Goal: Information Seeking & Learning: Learn about a topic

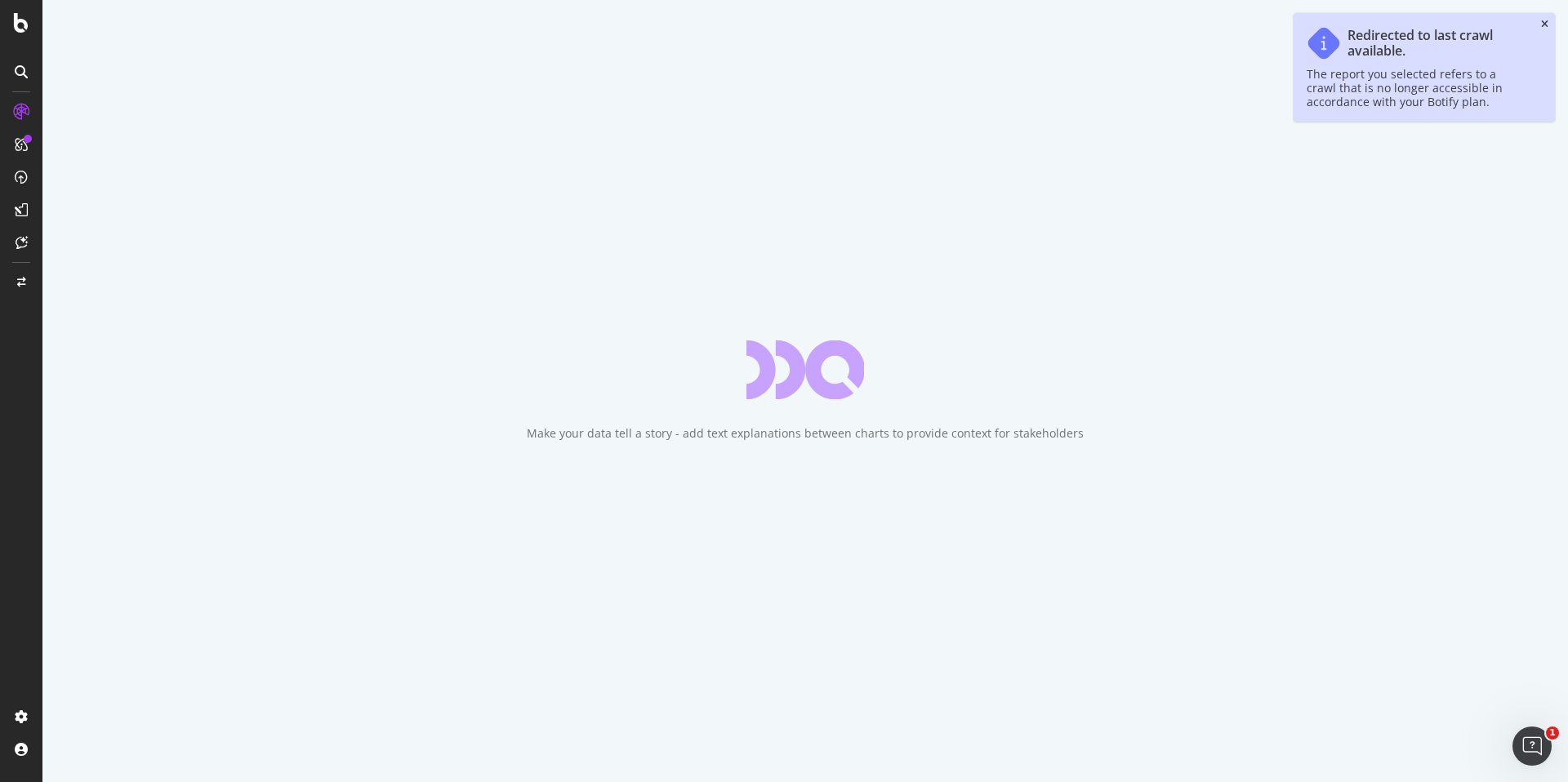
click at [1545, 25] on icon "close toast" at bounding box center [1544, 25] width 7 height 10
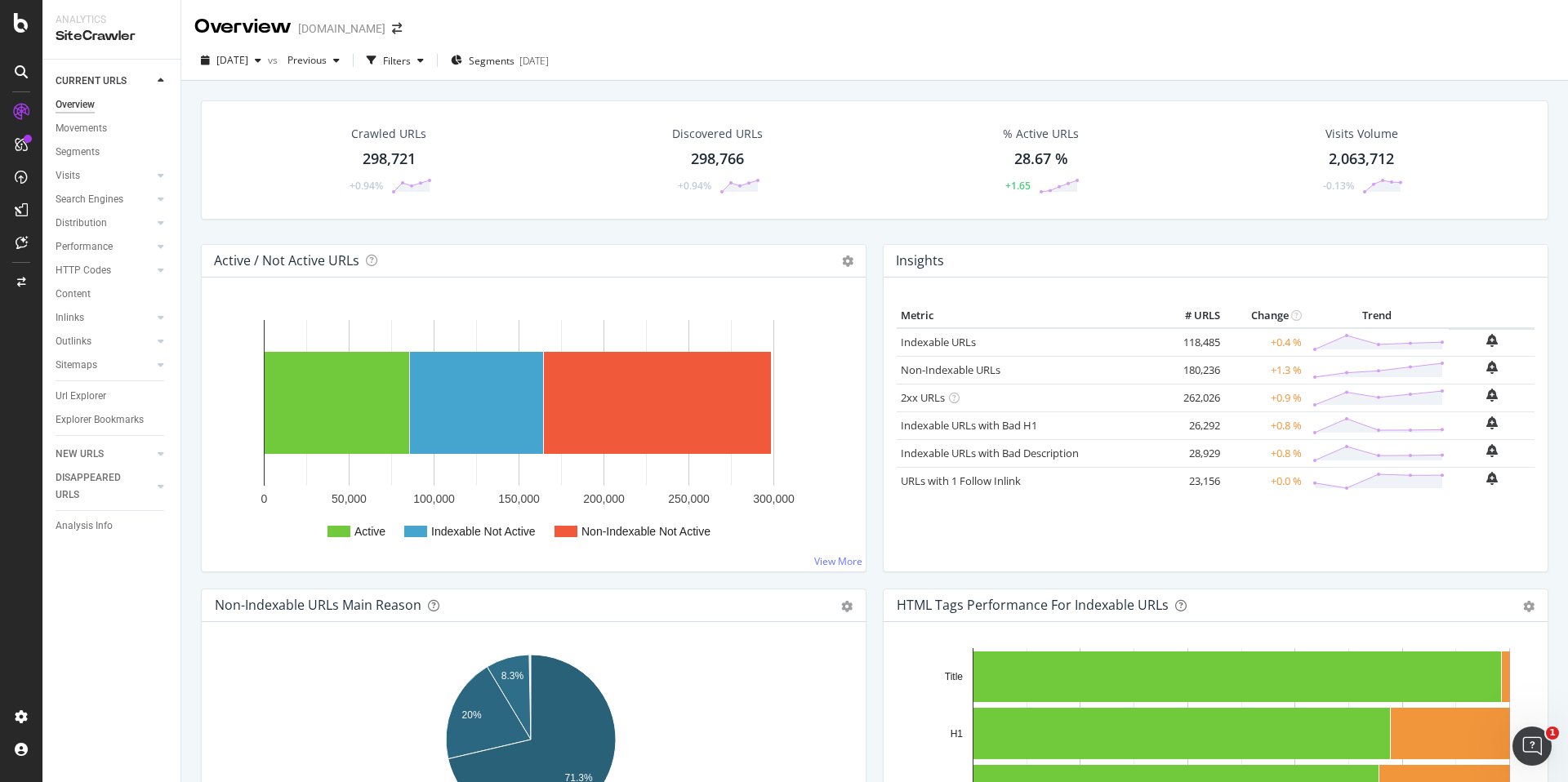
click at [413, 146] on div "Crawled URLs 298,721 +0.94%" at bounding box center [389, 159] width 118 height 85
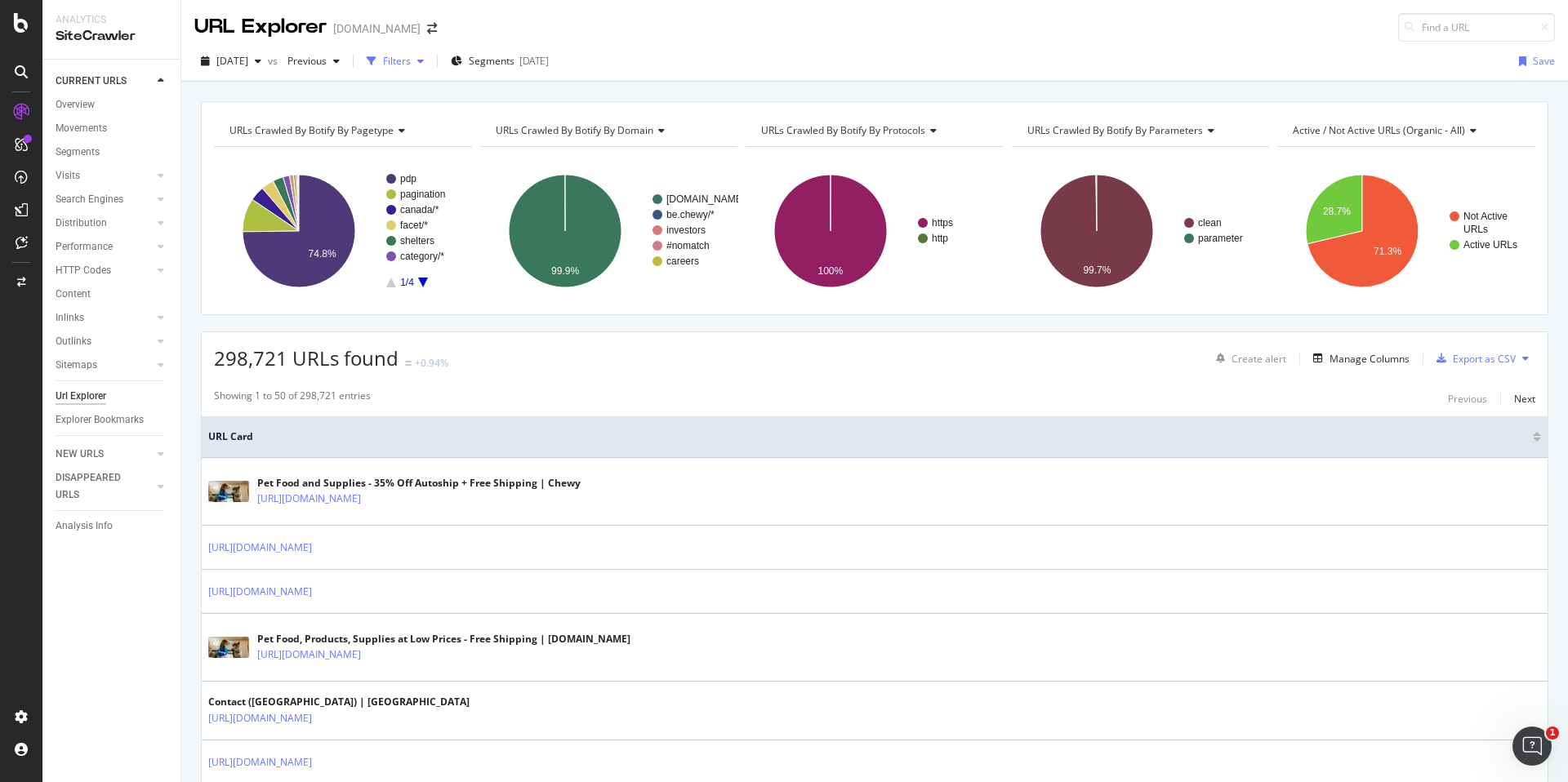
click at [431, 70] on div "Filters" at bounding box center [395, 61] width 71 height 25
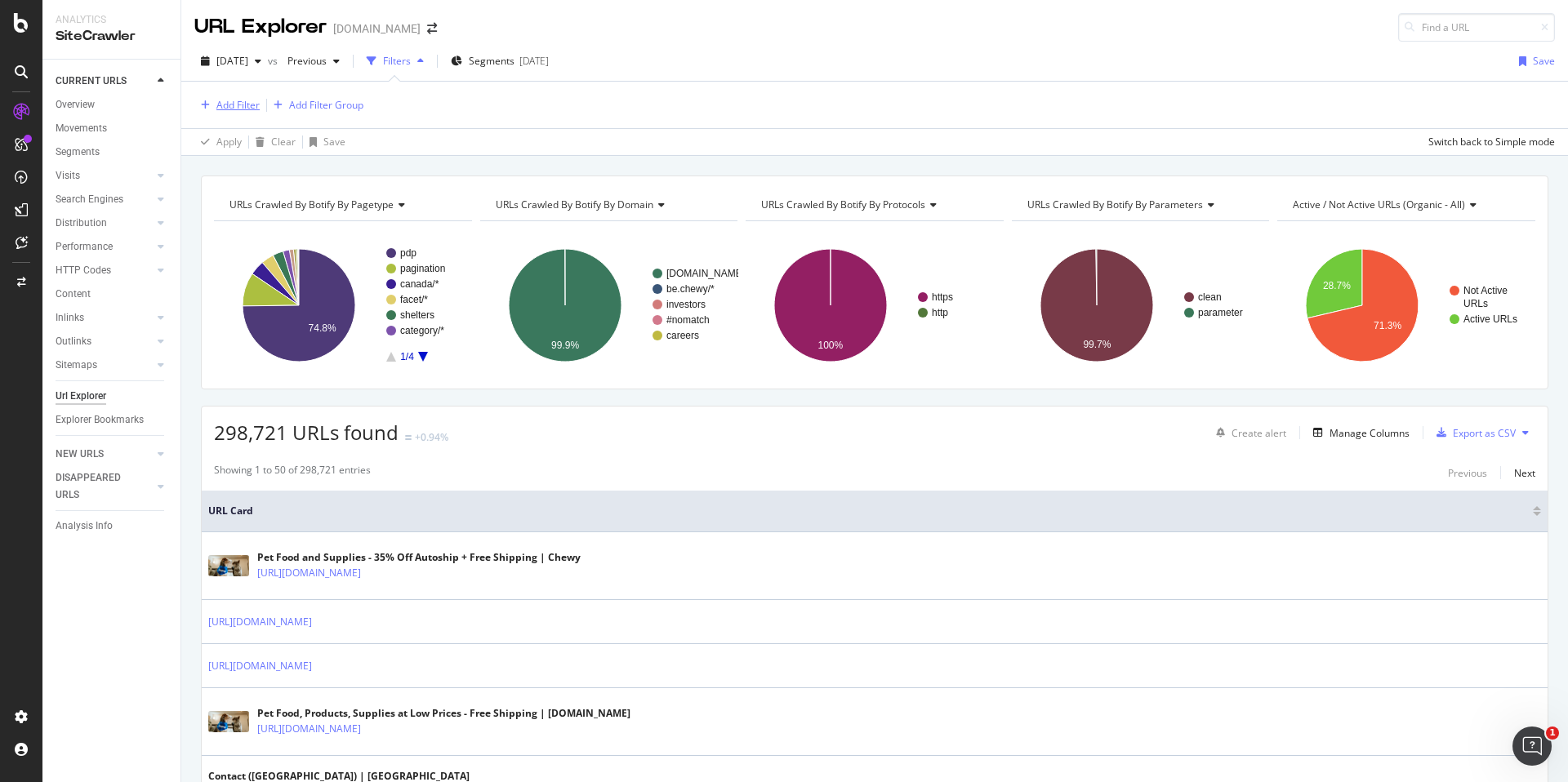
click at [244, 102] on div "Add Filter" at bounding box center [237, 104] width 43 height 14
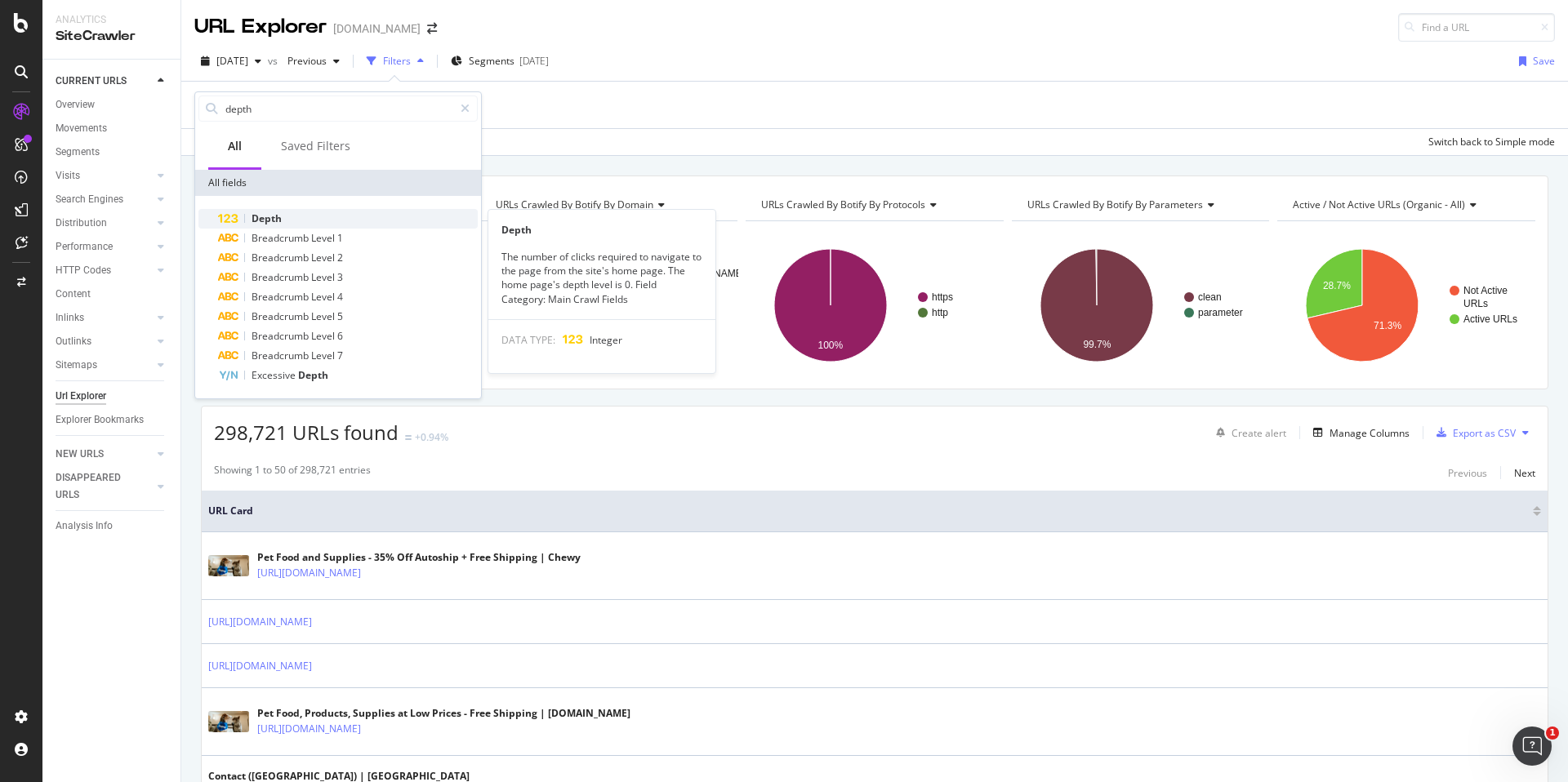
type input "depth"
click at [280, 222] on span "Depth" at bounding box center [267, 219] width 30 height 14
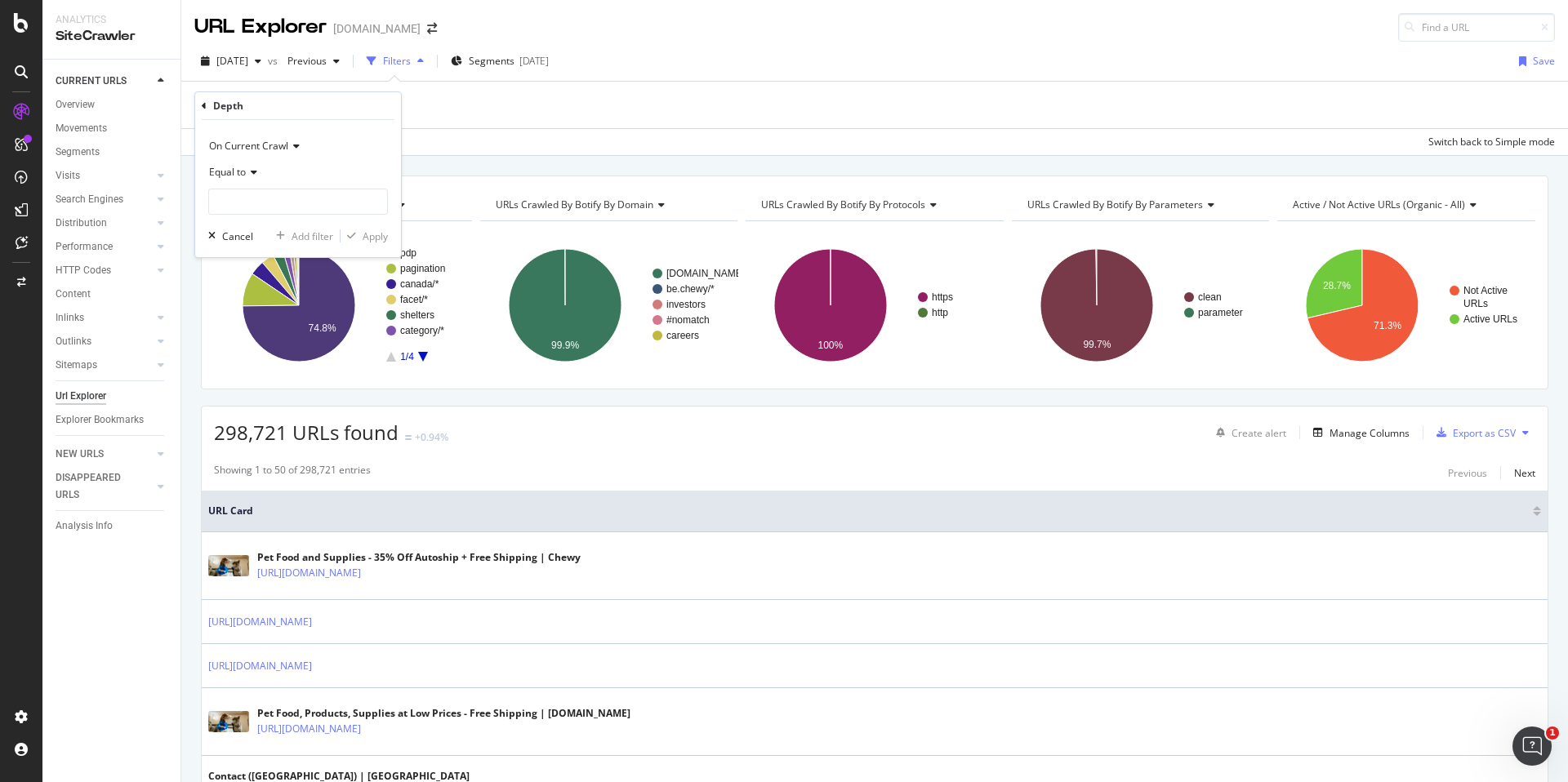
click at [242, 170] on span "Equal to" at bounding box center [227, 172] width 37 height 14
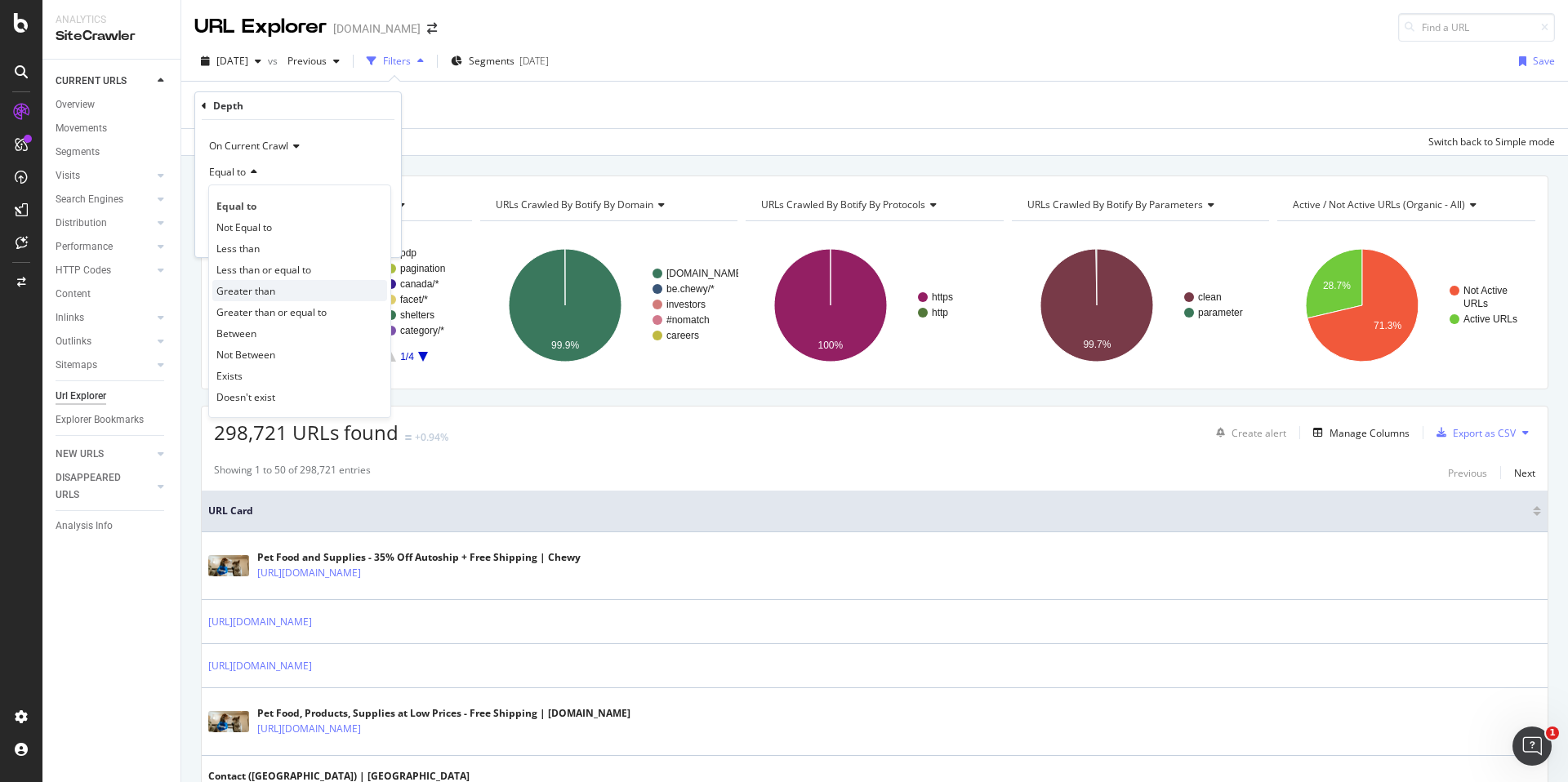
click at [270, 298] on div "Greater than" at bounding box center [299, 291] width 175 height 21
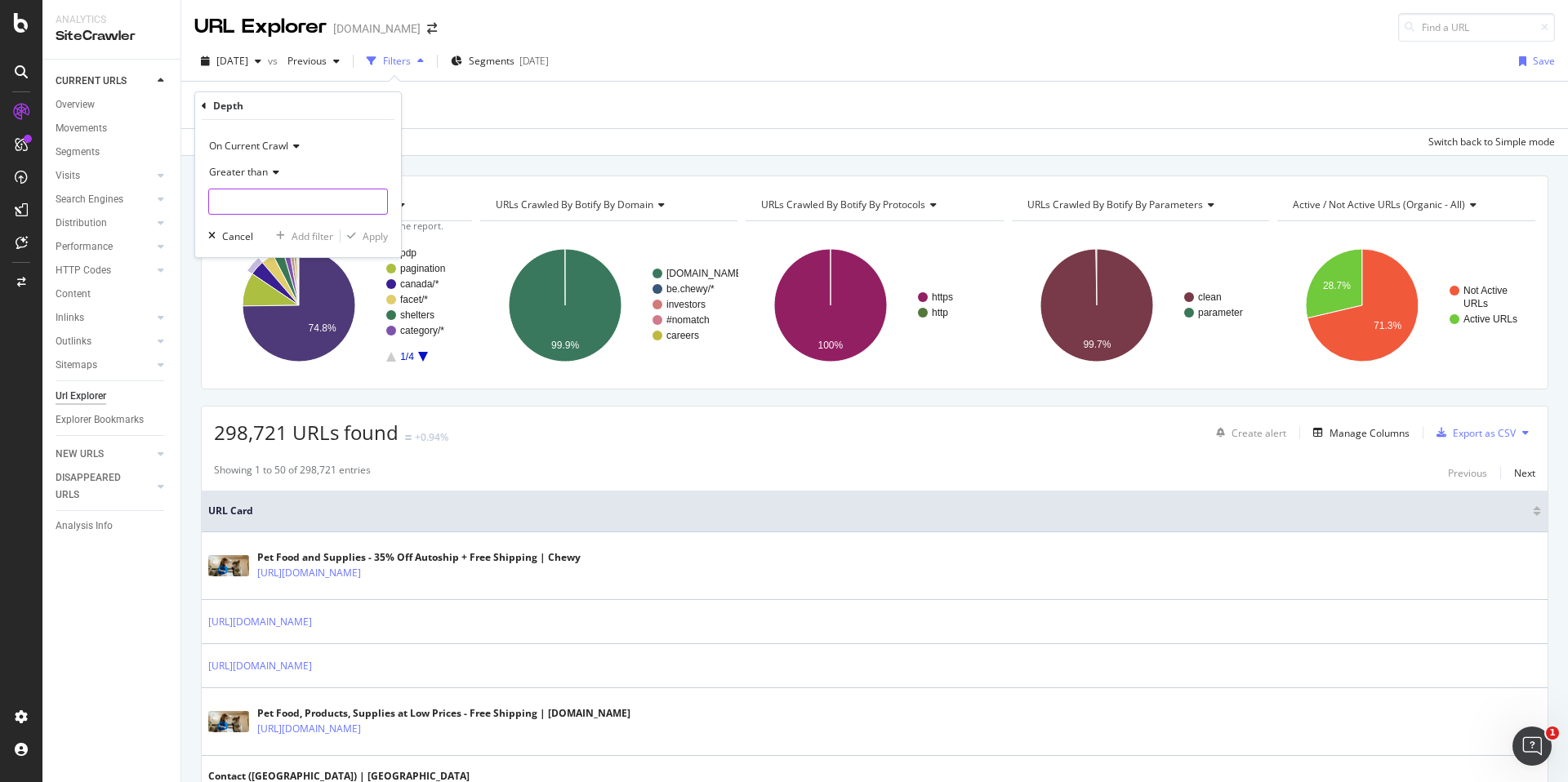
click at [290, 193] on input "number" at bounding box center [297, 202] width 180 height 26
type input "5"
click at [364, 239] on div "Apply" at bounding box center [374, 237] width 25 height 14
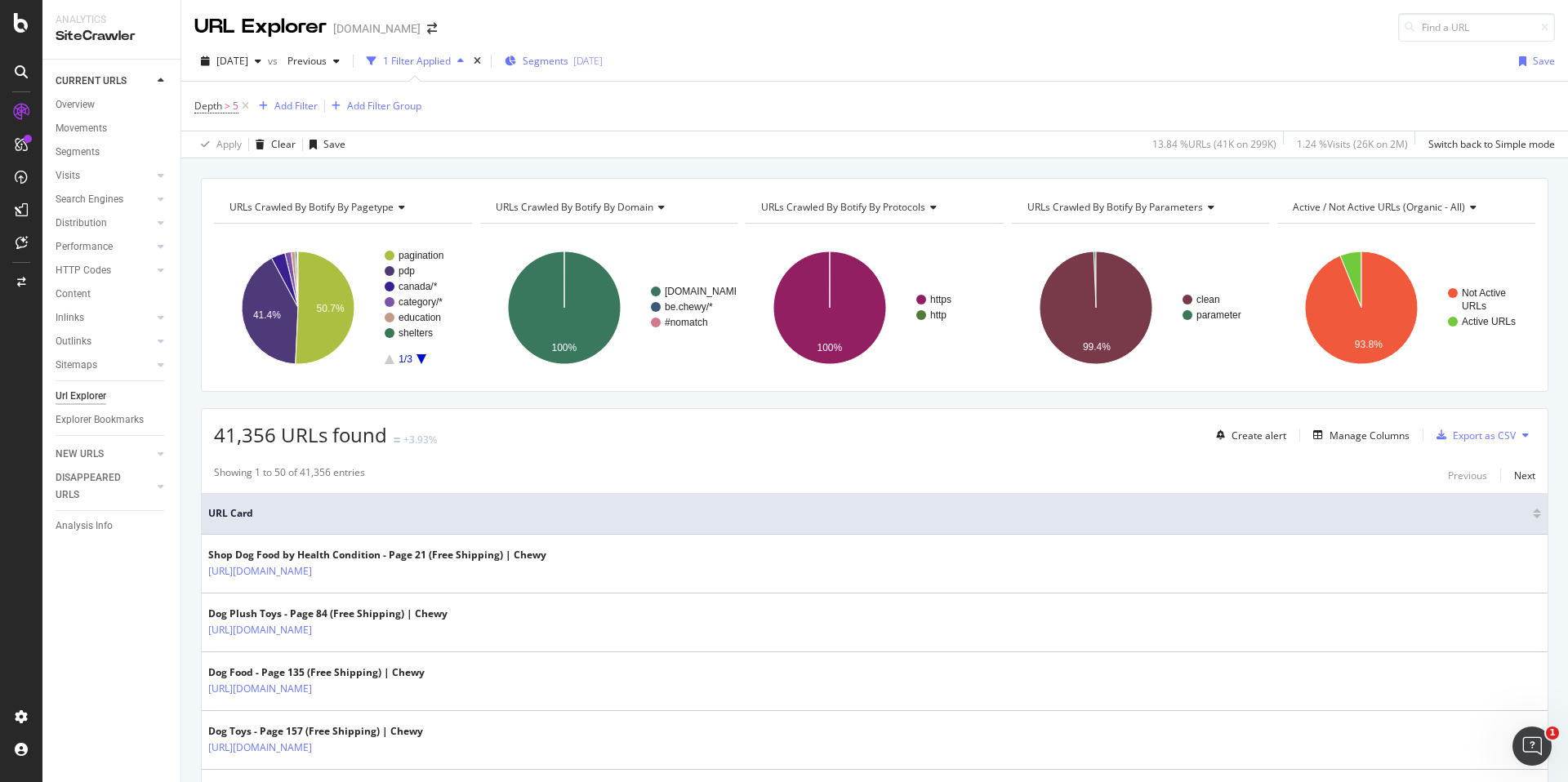
click at [568, 66] on span "Segments" at bounding box center [545, 61] width 46 height 14
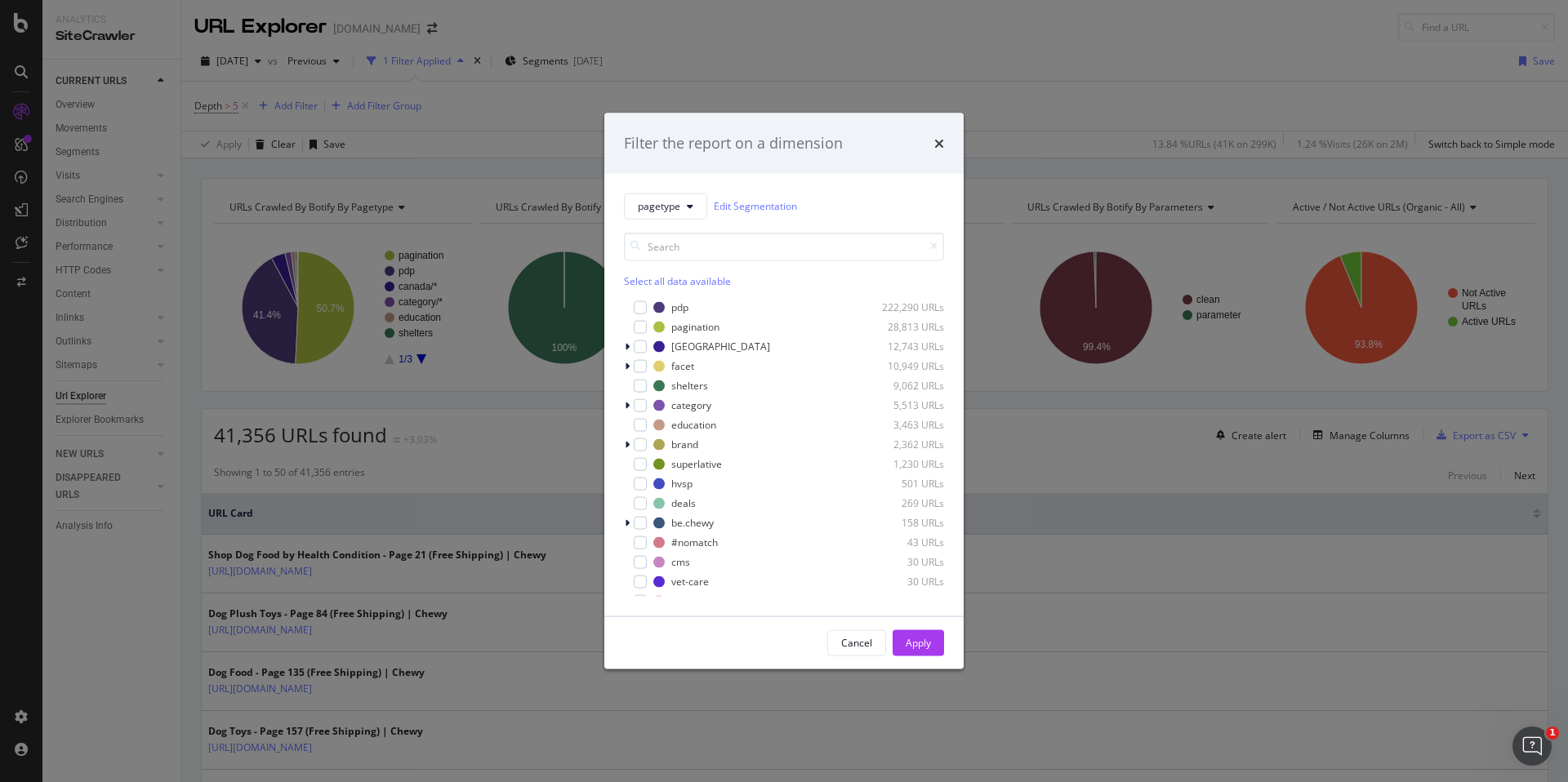
click at [642, 276] on div "Select all data available" at bounding box center [784, 281] width 320 height 14
click at [637, 326] on icon "modal" at bounding box center [640, 326] width 7 height 8
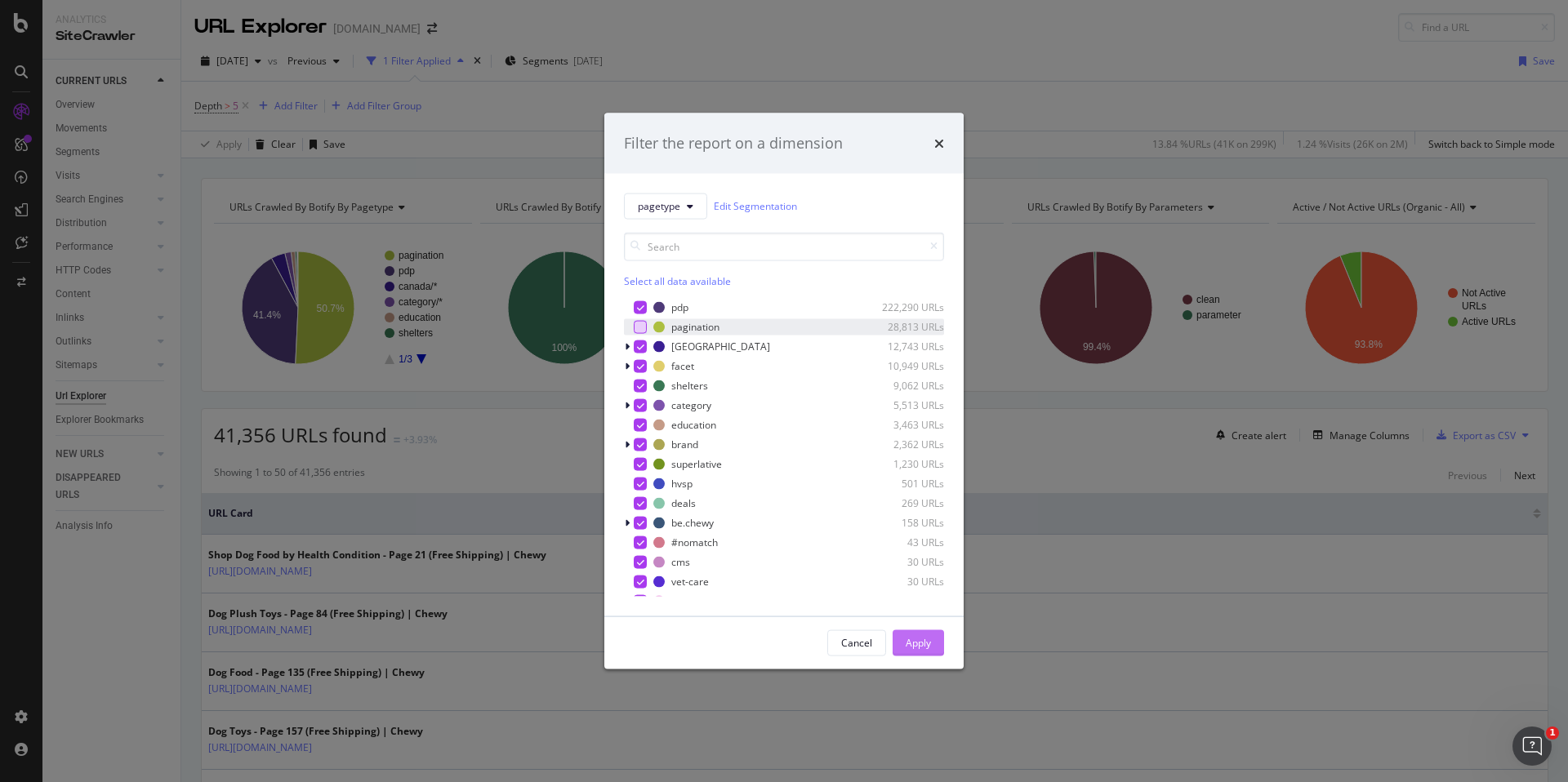
click at [914, 636] on div "Apply" at bounding box center [917, 643] width 25 height 14
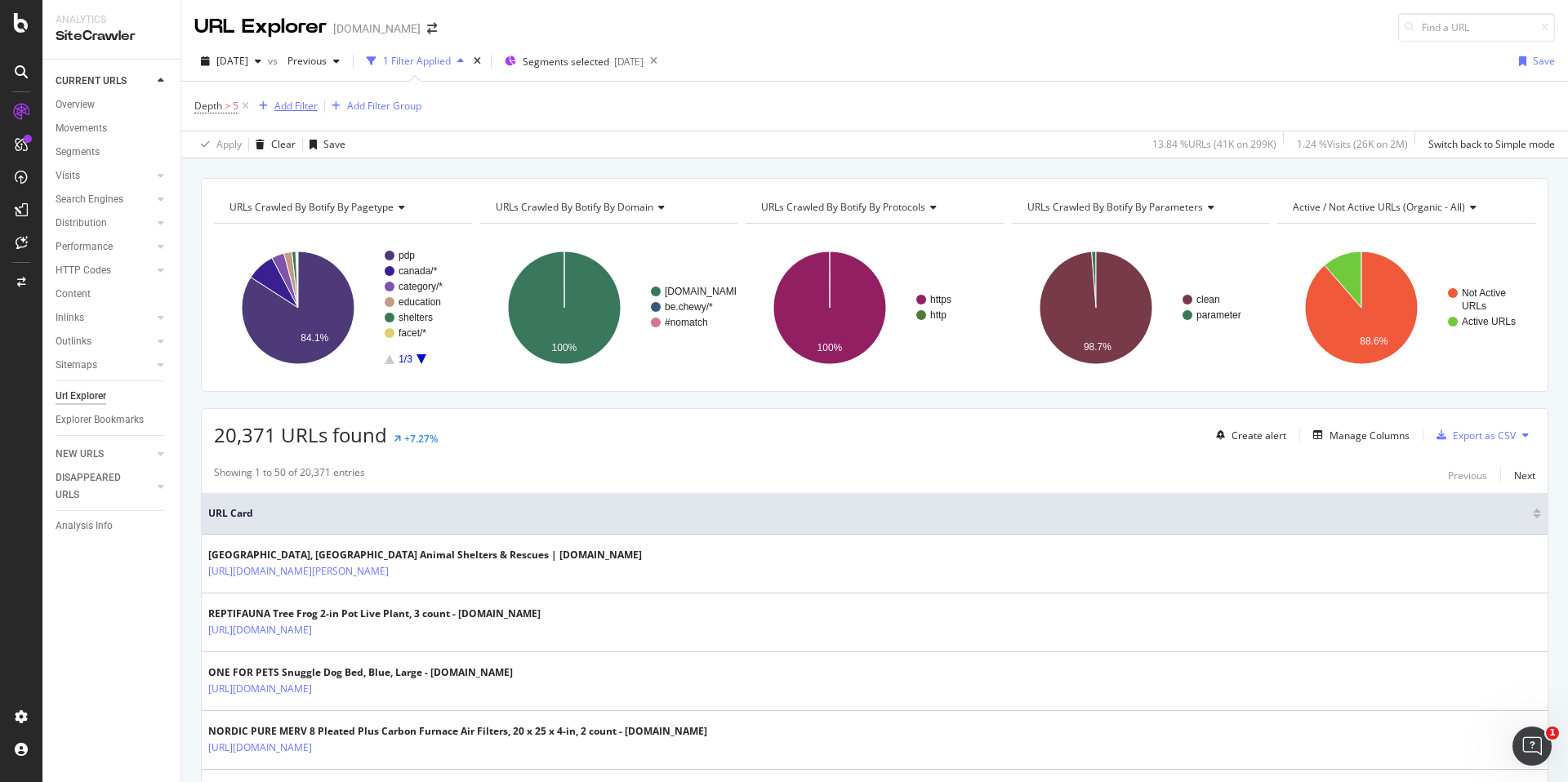
click at [297, 99] on div "Add Filter" at bounding box center [295, 105] width 43 height 14
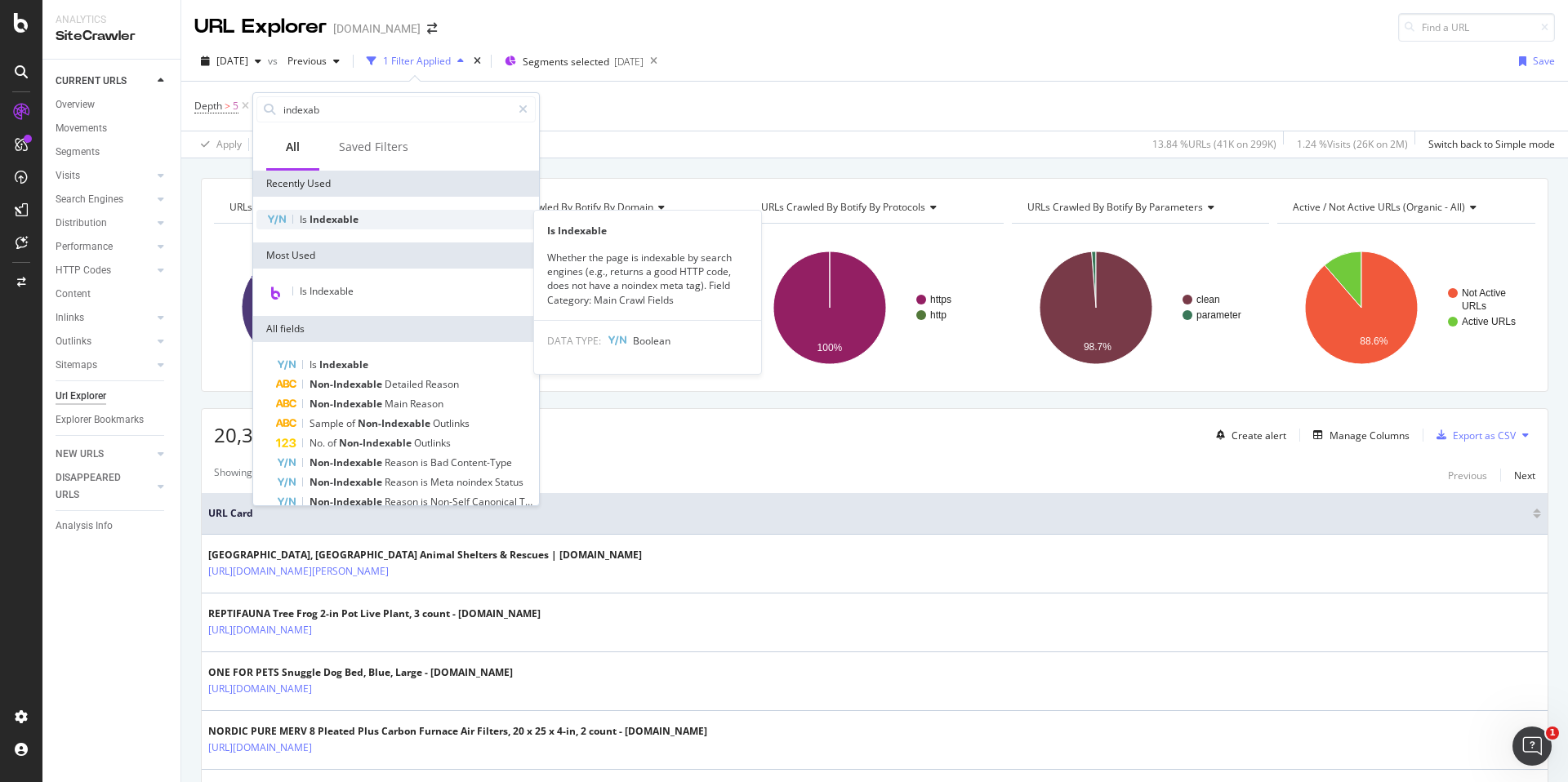
type input "indexab"
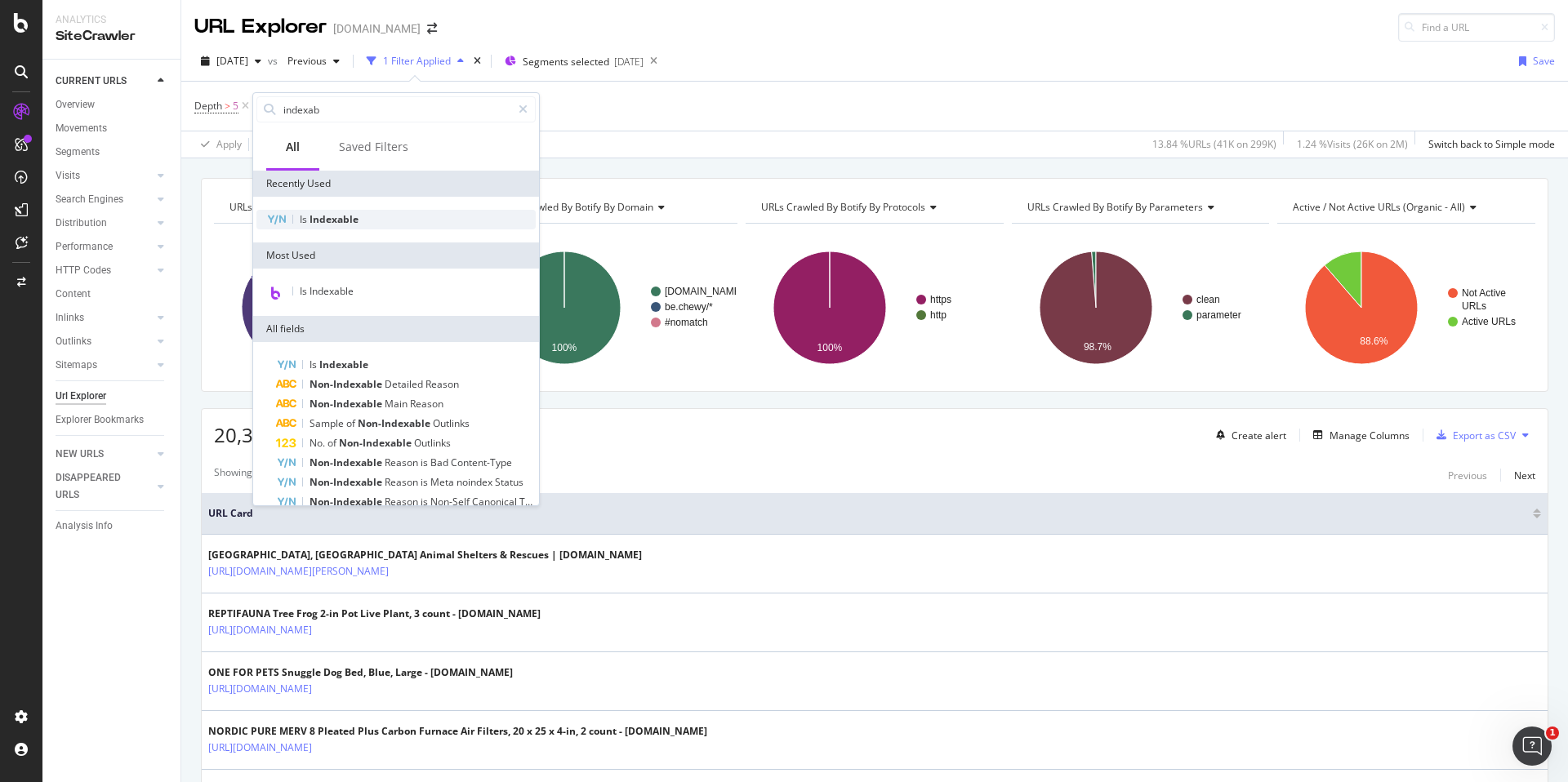
click at [330, 212] on span "Indexable" at bounding box center [333, 219] width 49 height 14
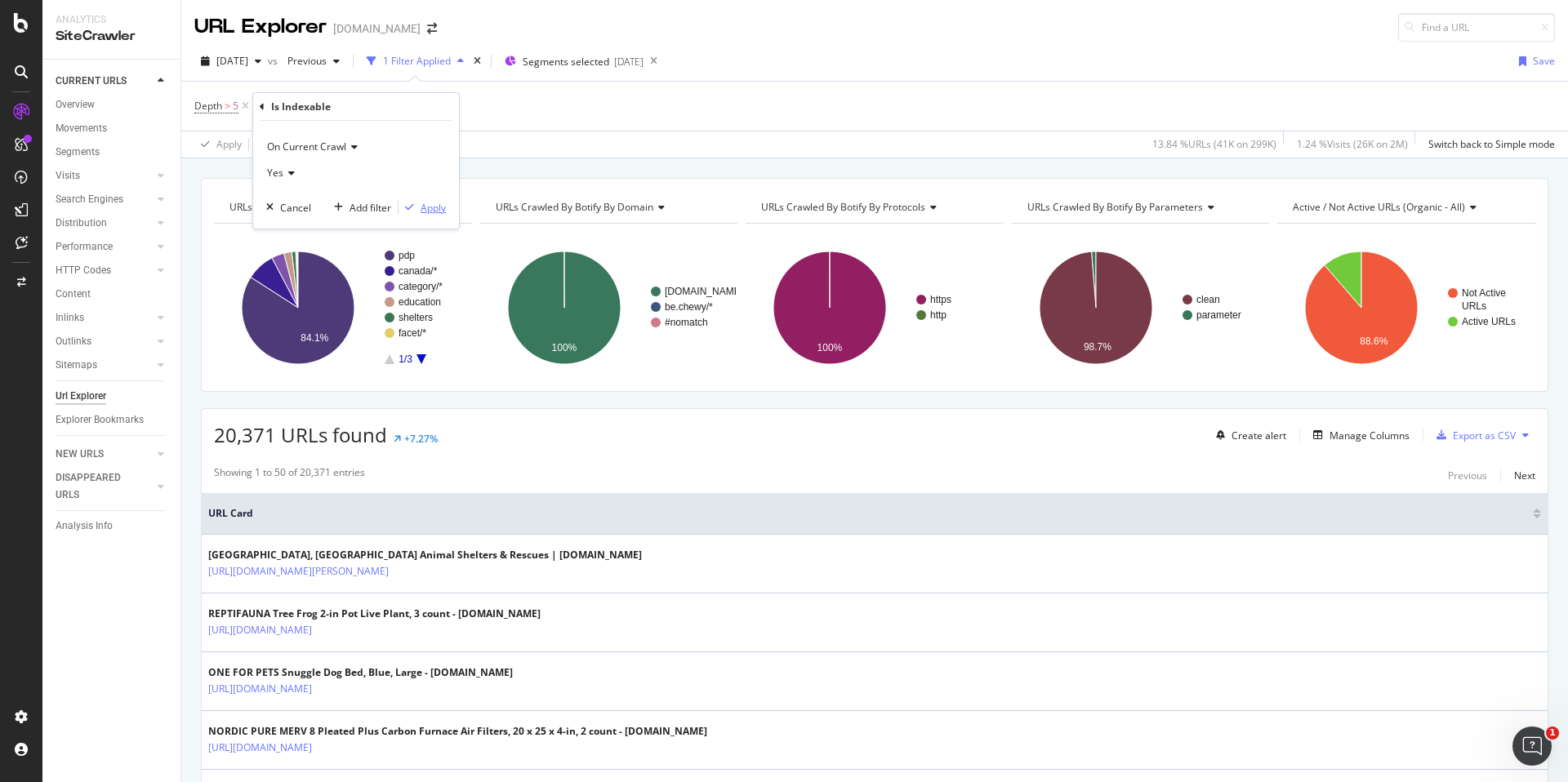
click at [432, 211] on div "Apply" at bounding box center [433, 208] width 25 height 14
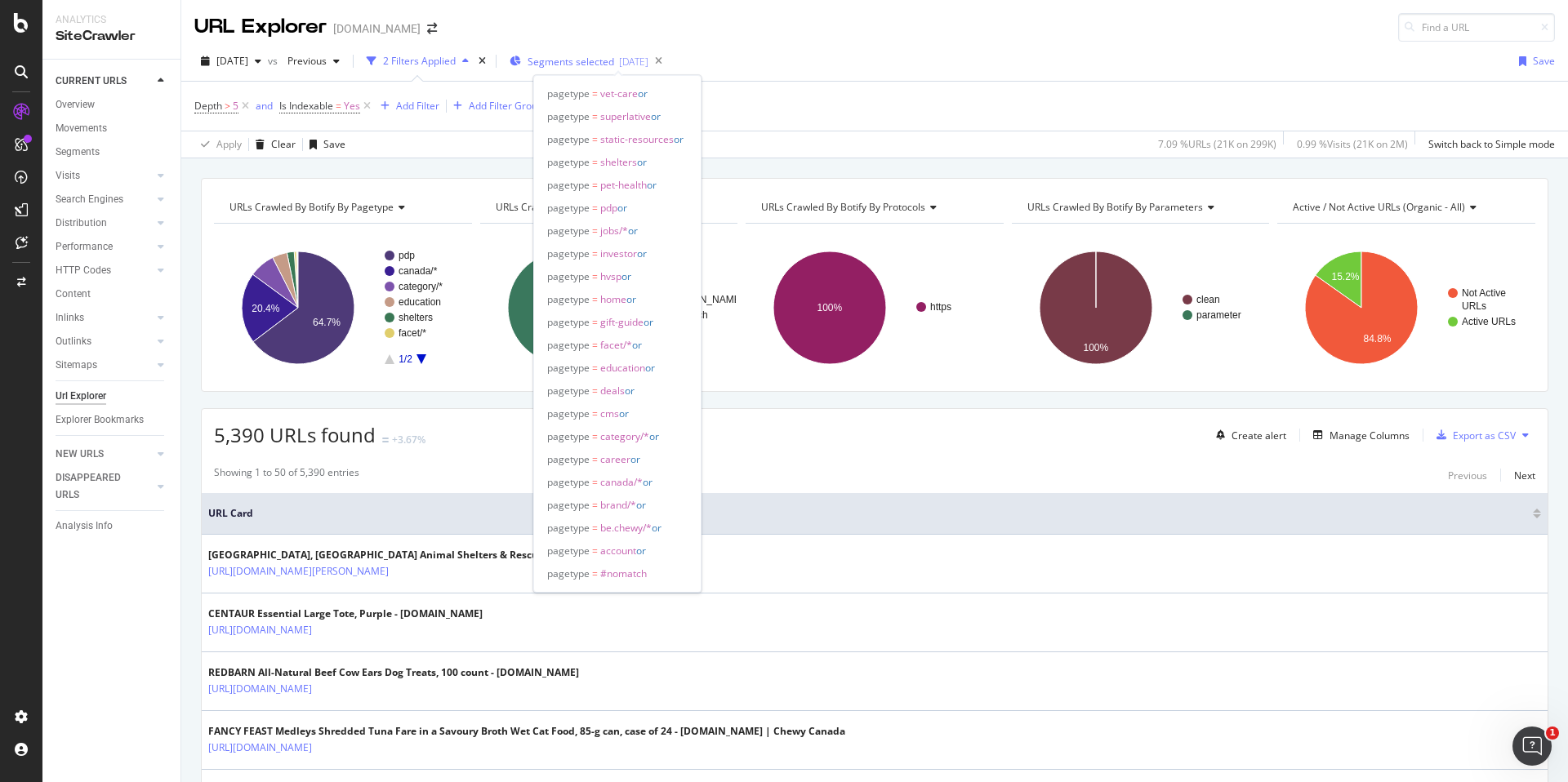
click at [598, 64] on span "Segments selected" at bounding box center [570, 62] width 87 height 14
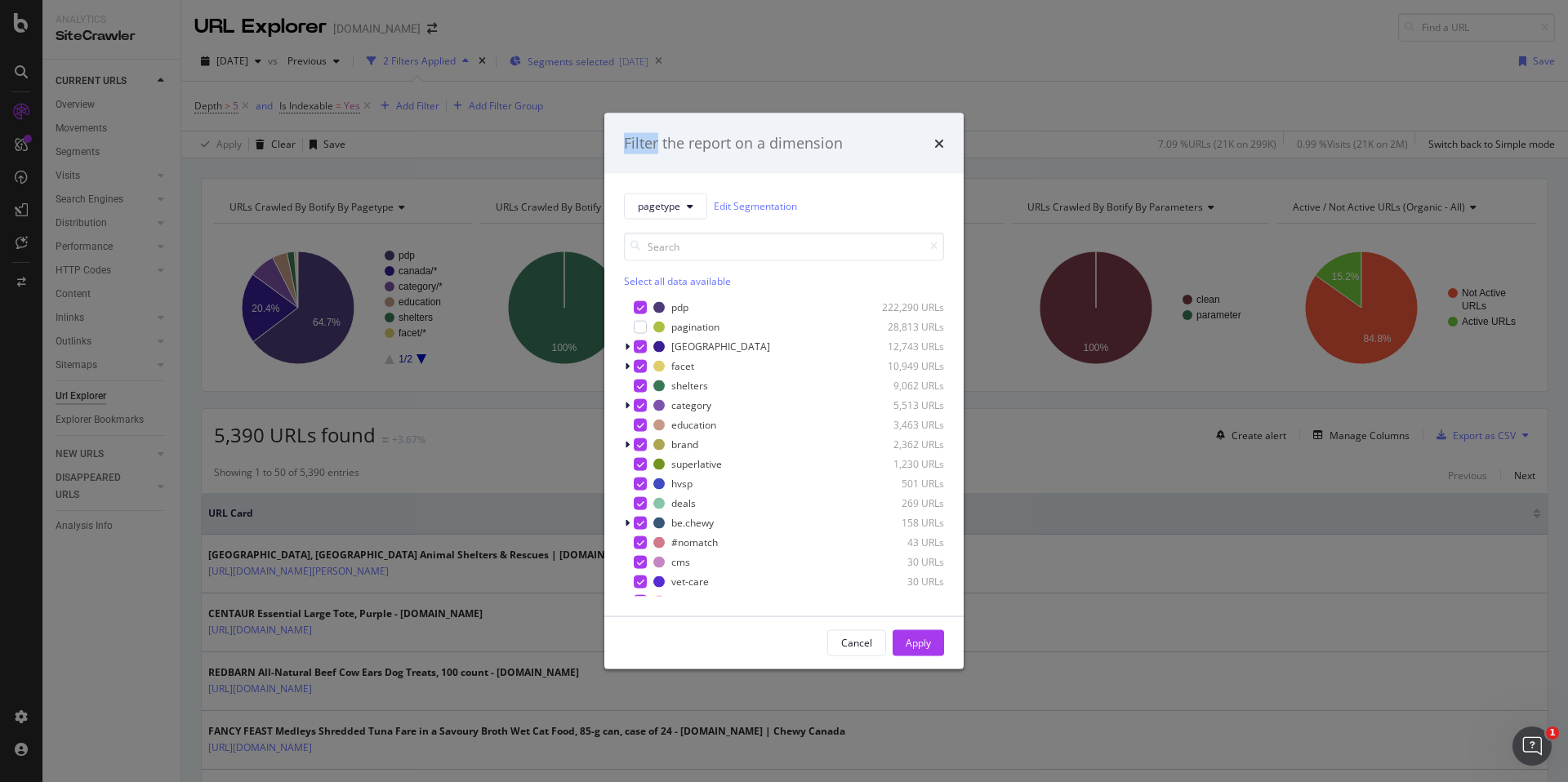
click at [598, 64] on div "Filter the report on a dimension pagetype Edit Segmentation Select all data ava…" at bounding box center [784, 391] width 1568 height 782
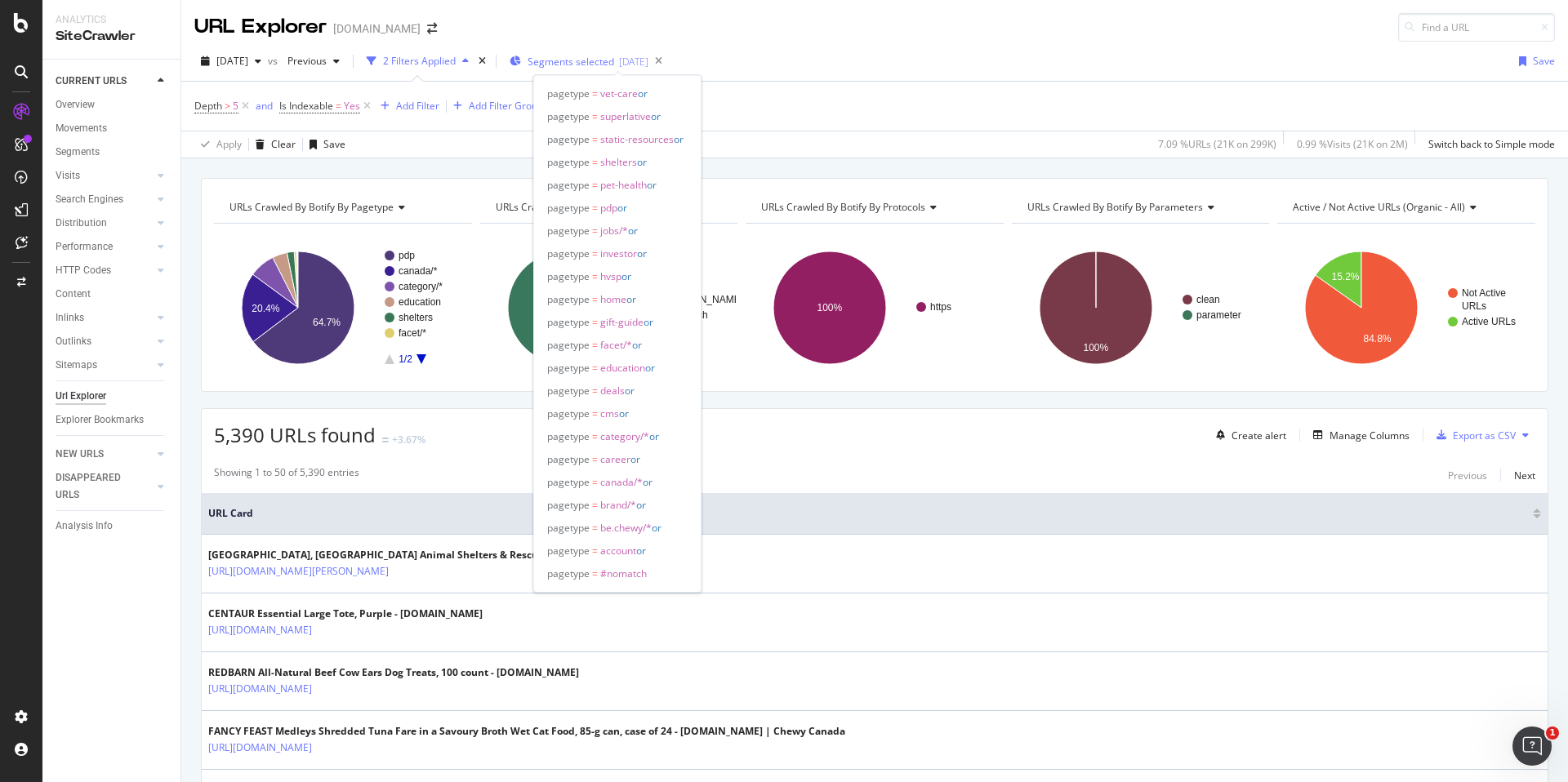
click at [598, 64] on span "Segments selected" at bounding box center [570, 62] width 87 height 14
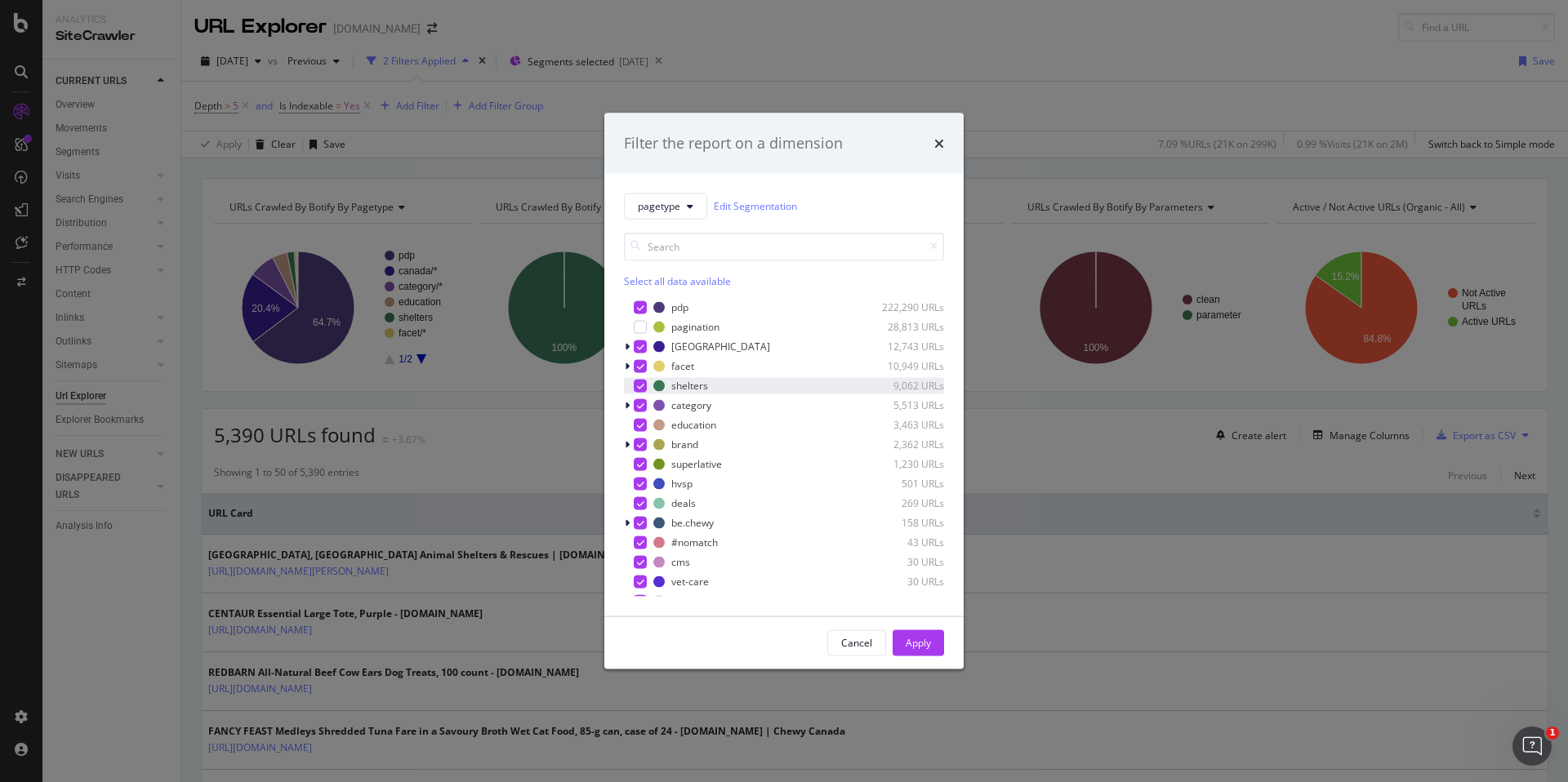
click at [639, 380] on div "modal" at bounding box center [640, 385] width 13 height 13
click at [911, 649] on div "Apply" at bounding box center [917, 643] width 25 height 14
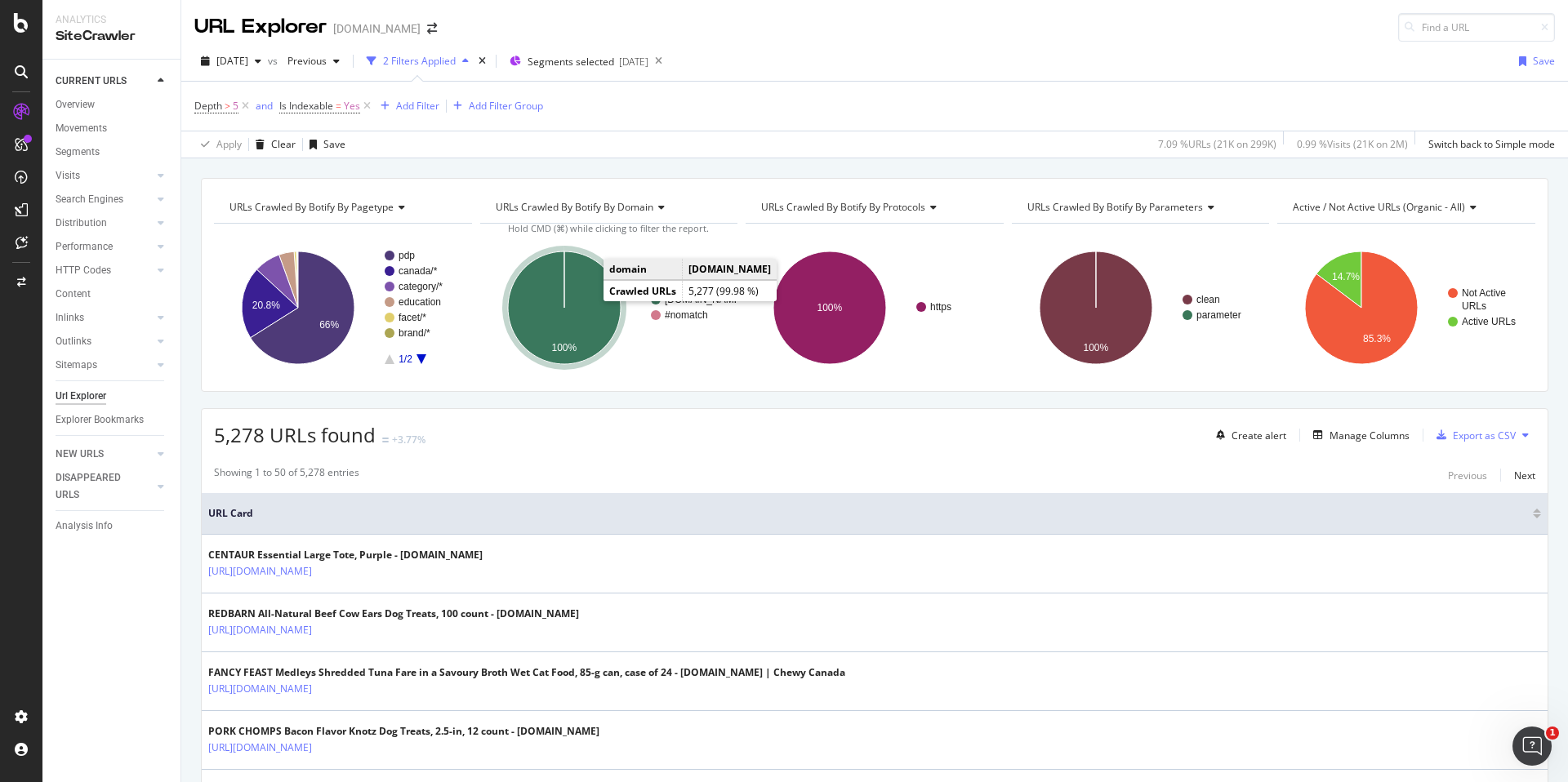
click at [221, 107] on span "Depth" at bounding box center [208, 105] width 28 height 14
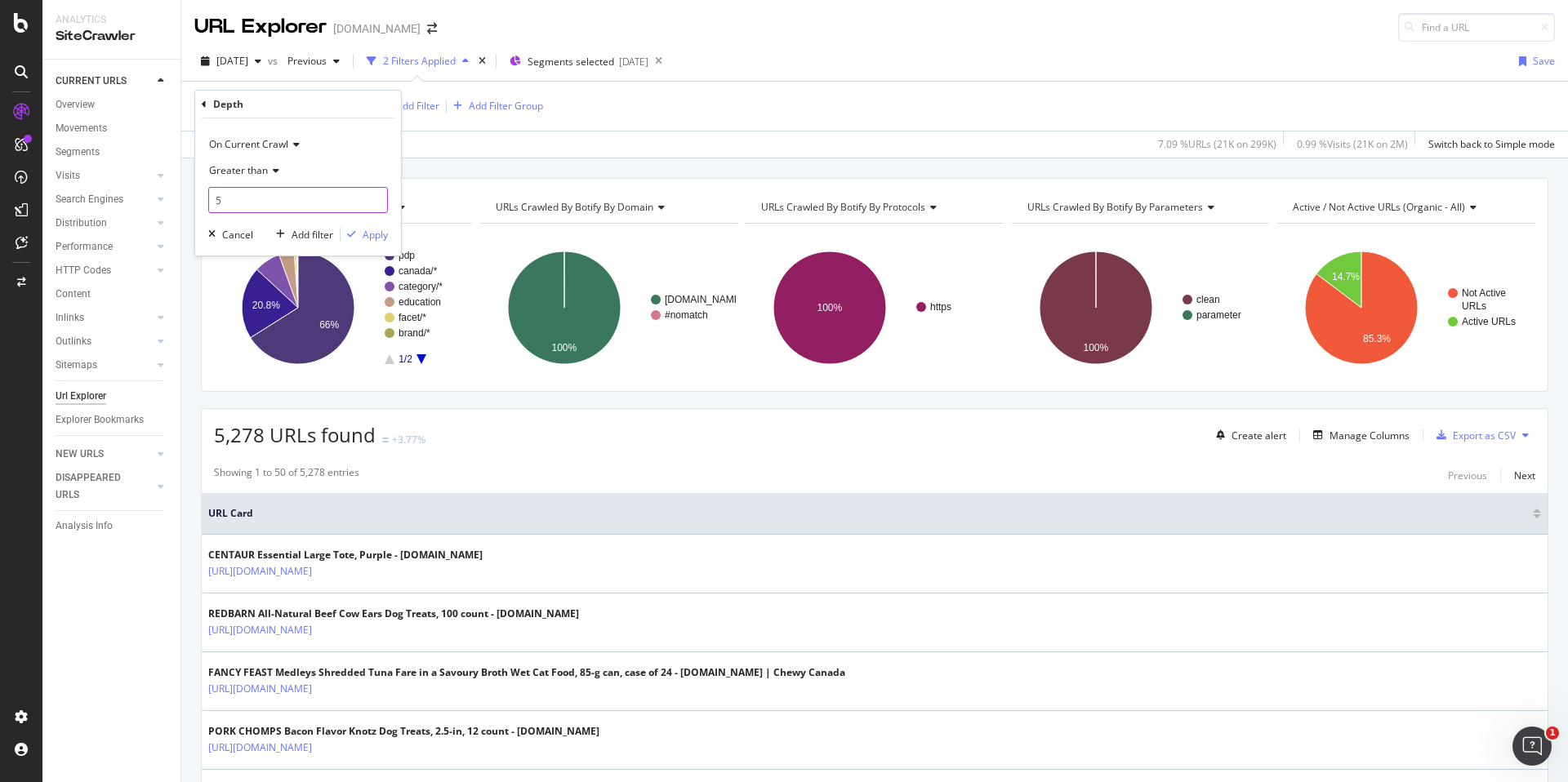
click at [253, 192] on input "5" at bounding box center [297, 200] width 180 height 26
type input "4"
click at [365, 235] on div "Apply" at bounding box center [374, 235] width 25 height 14
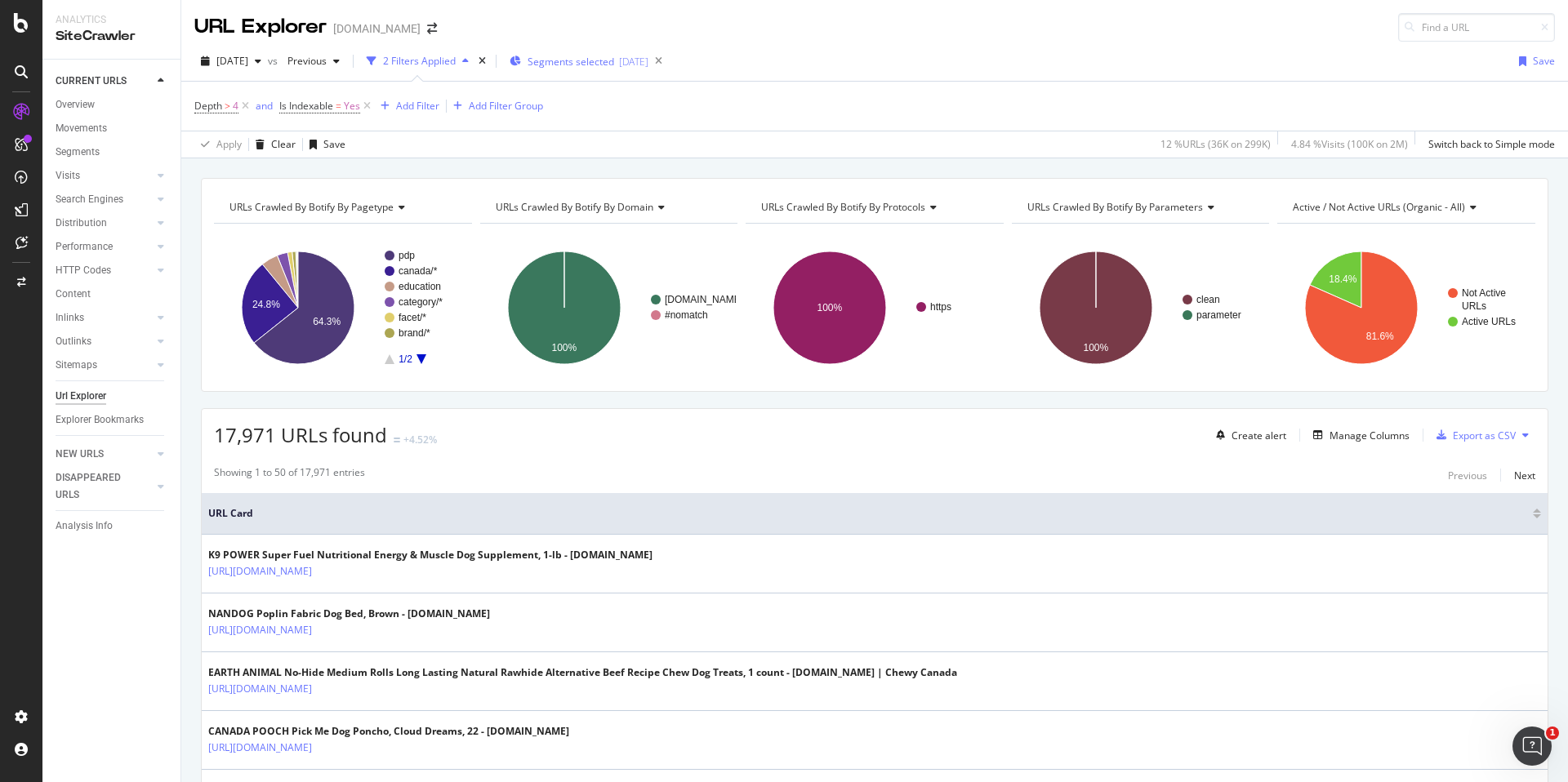
click at [637, 69] on div "Segments selected [DATE]" at bounding box center [579, 61] width 139 height 25
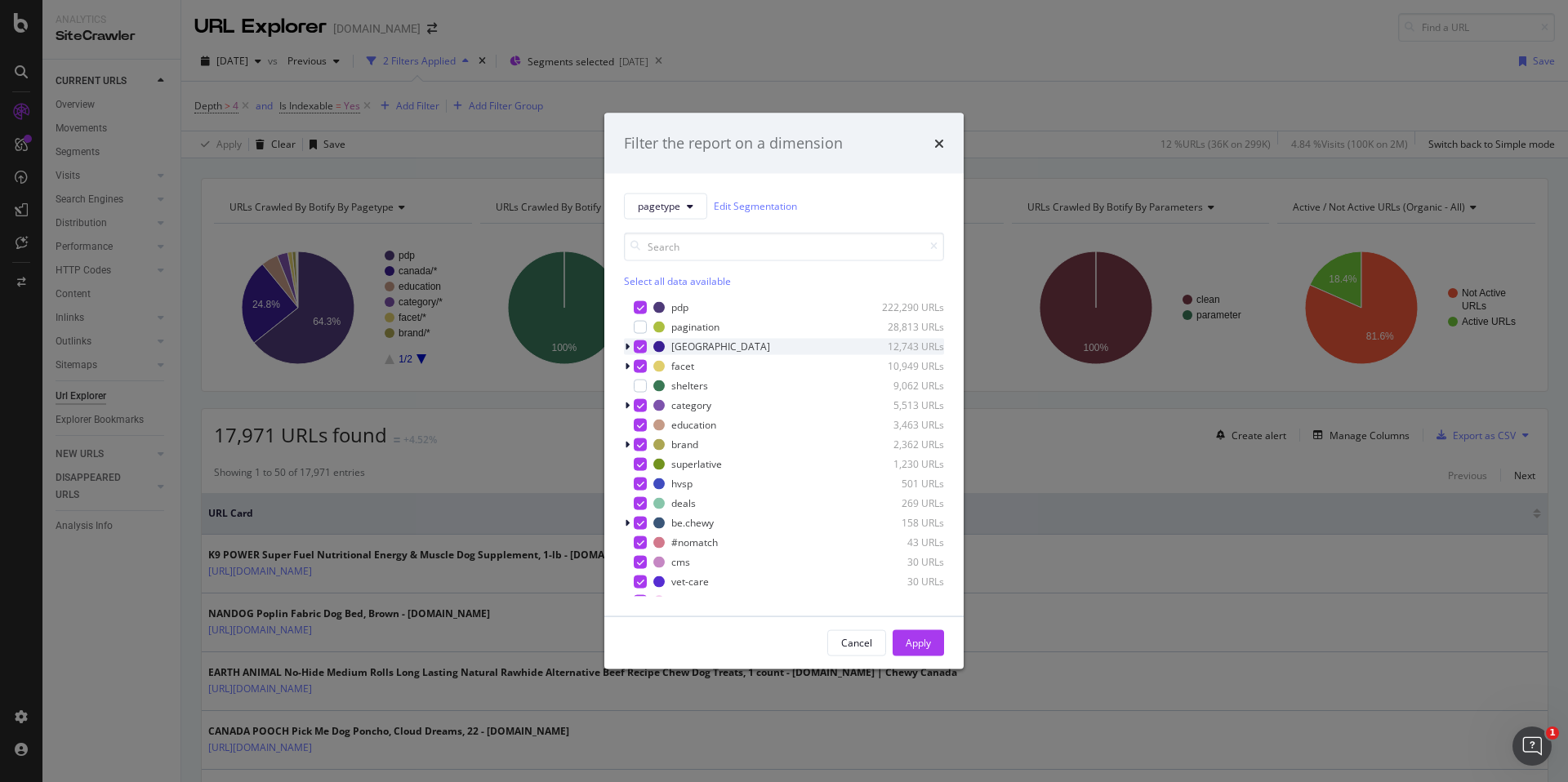
click at [639, 348] on icon "modal" at bounding box center [640, 346] width 7 height 8
click at [641, 425] on icon "modal" at bounding box center [640, 425] width 7 height 8
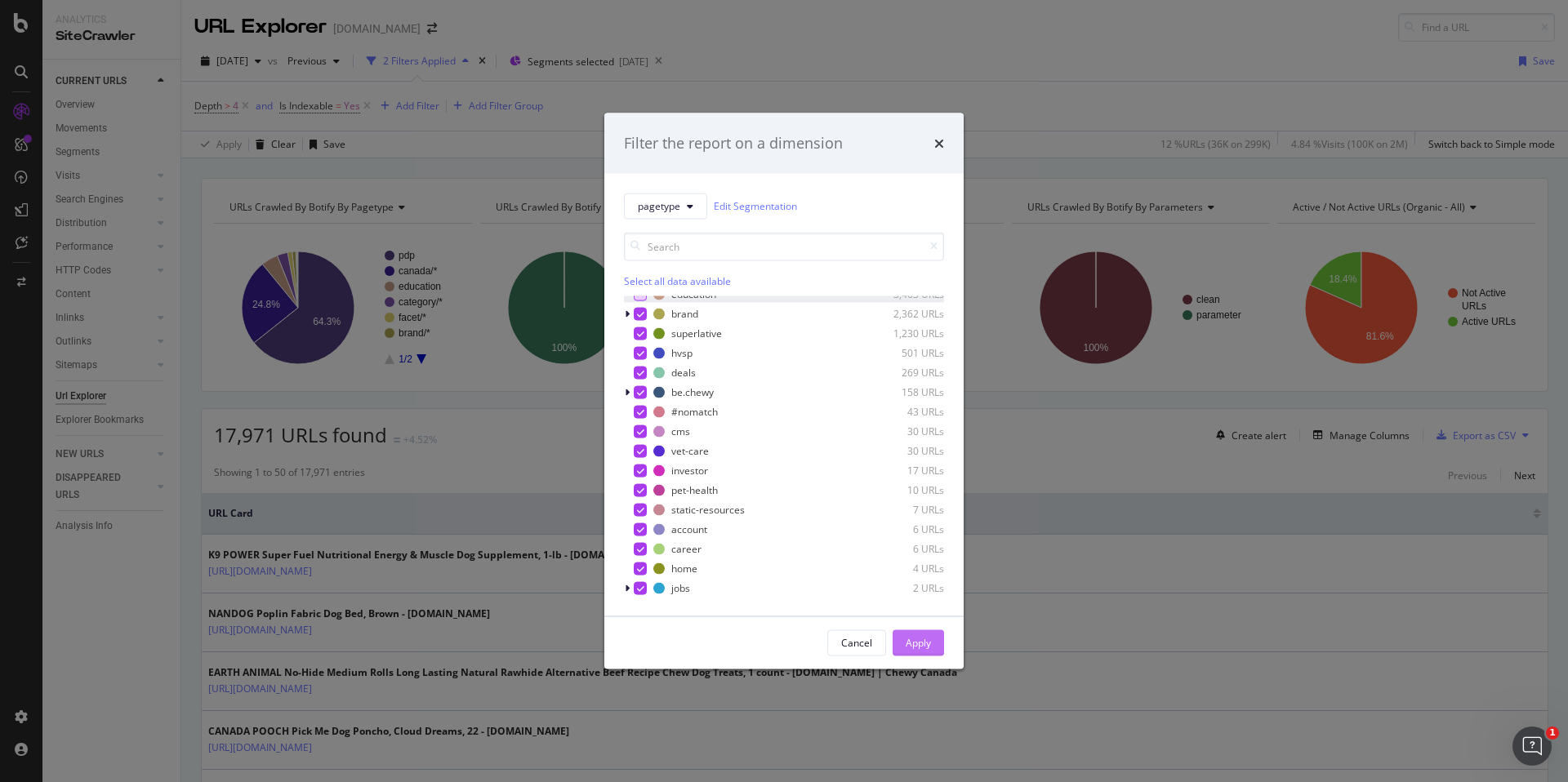
click at [927, 646] on div "Apply" at bounding box center [917, 643] width 25 height 14
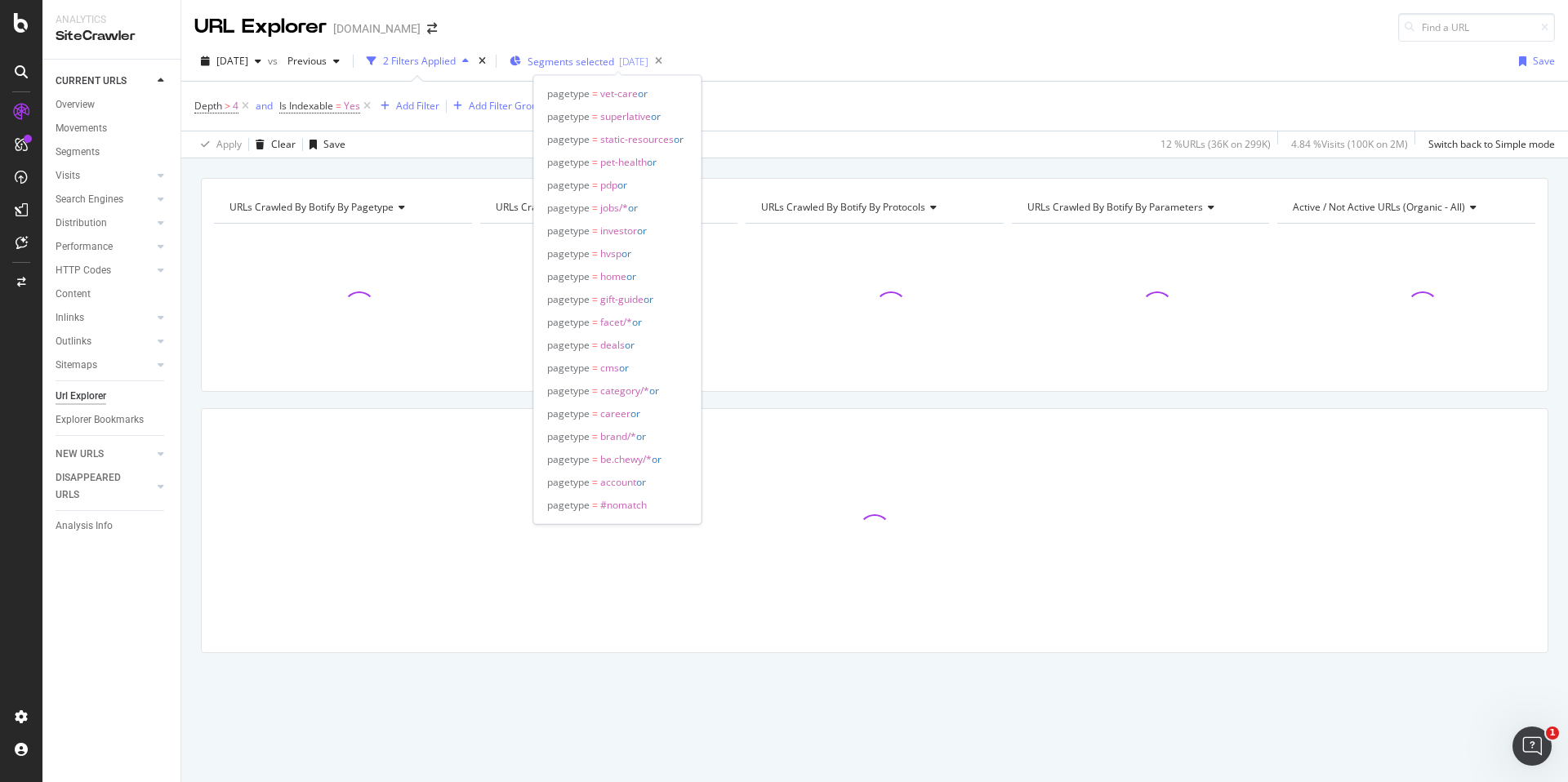
click at [599, 64] on span "Segments selected" at bounding box center [570, 62] width 87 height 14
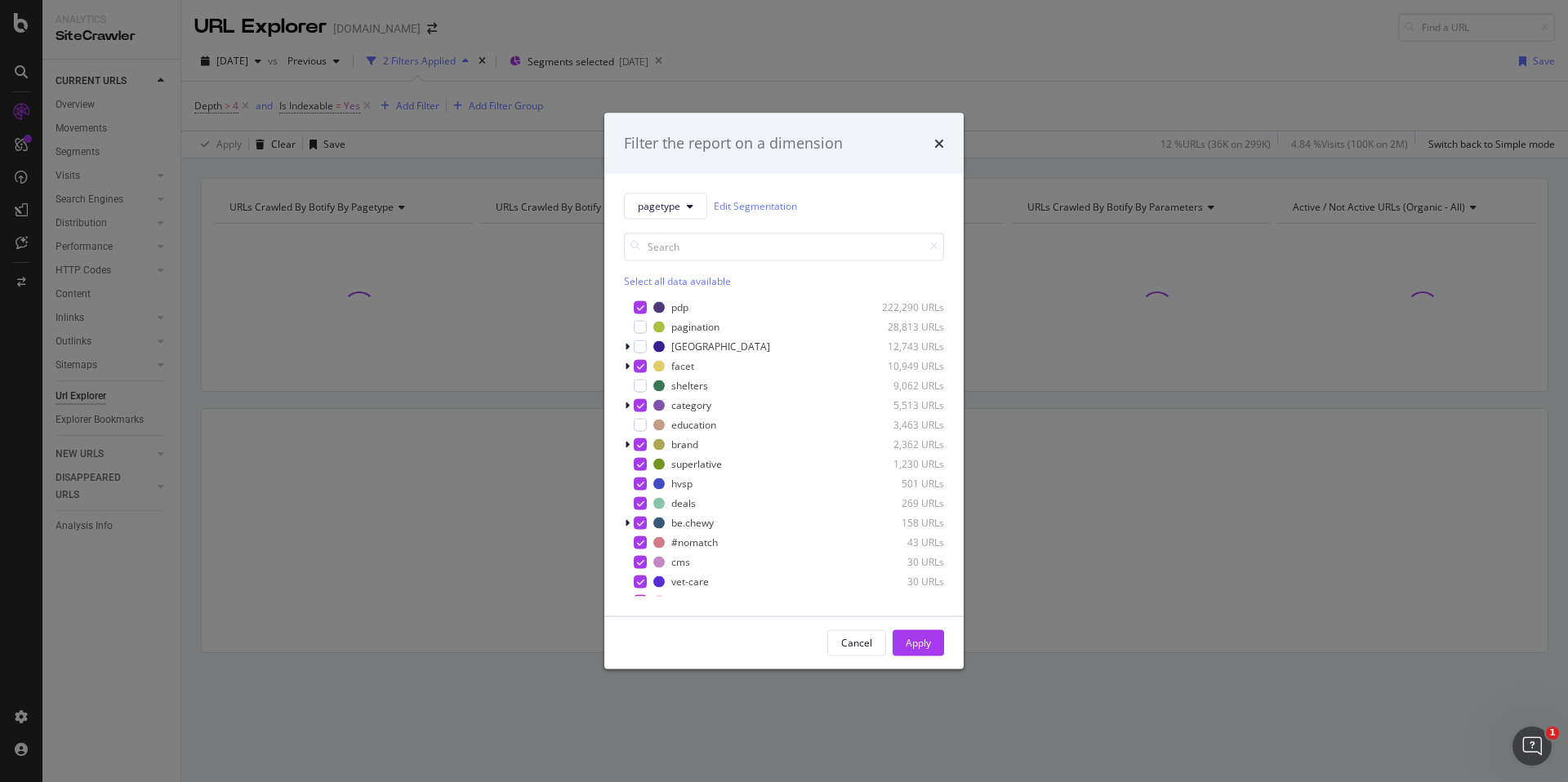
scroll to position [150, 0]
click at [640, 528] on icon "modal" at bounding box center [640, 529] width 7 height 8
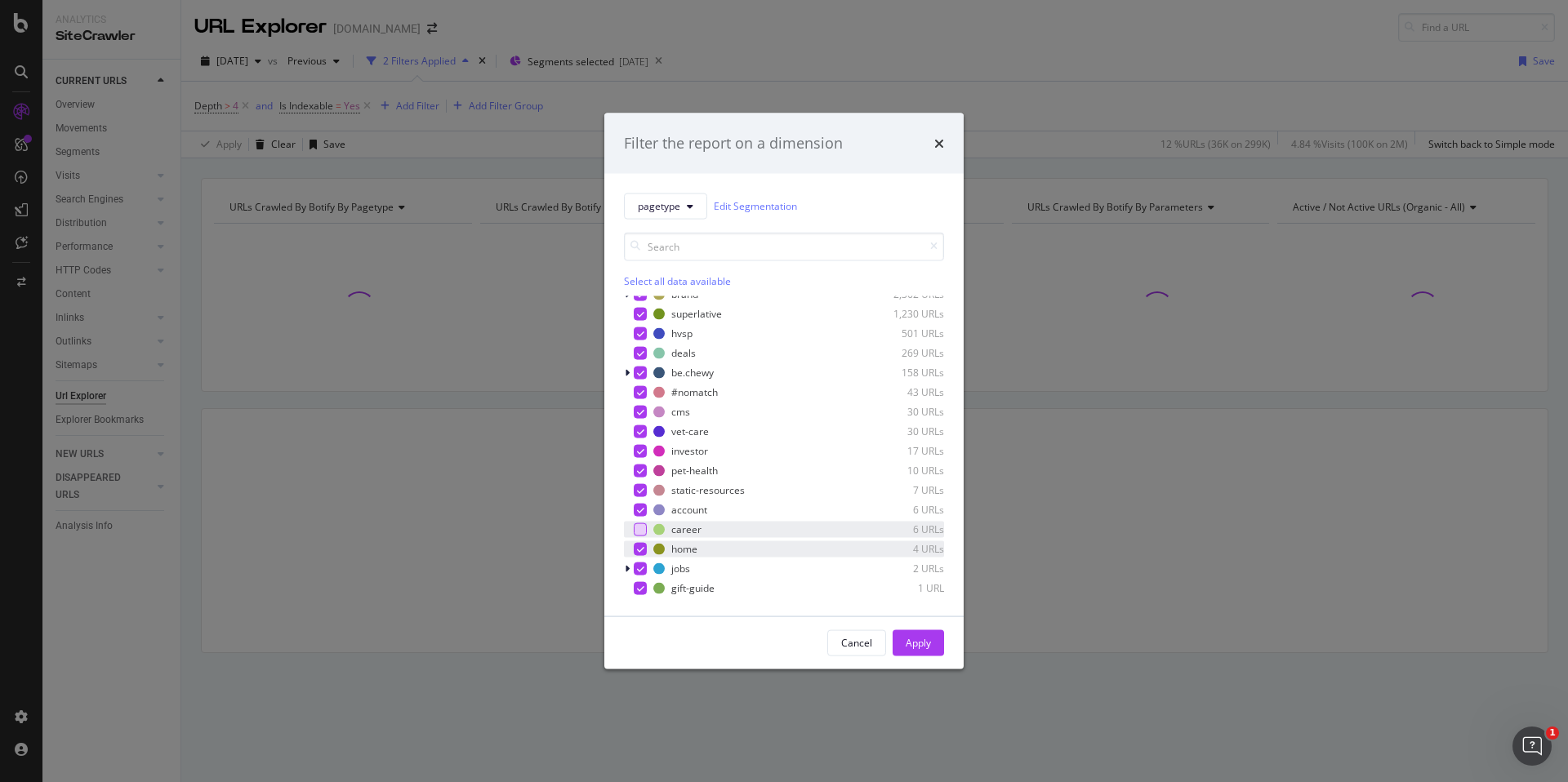
click at [640, 549] on icon "modal" at bounding box center [640, 548] width 7 height 8
click at [640, 566] on icon "modal" at bounding box center [640, 568] width 7 height 8
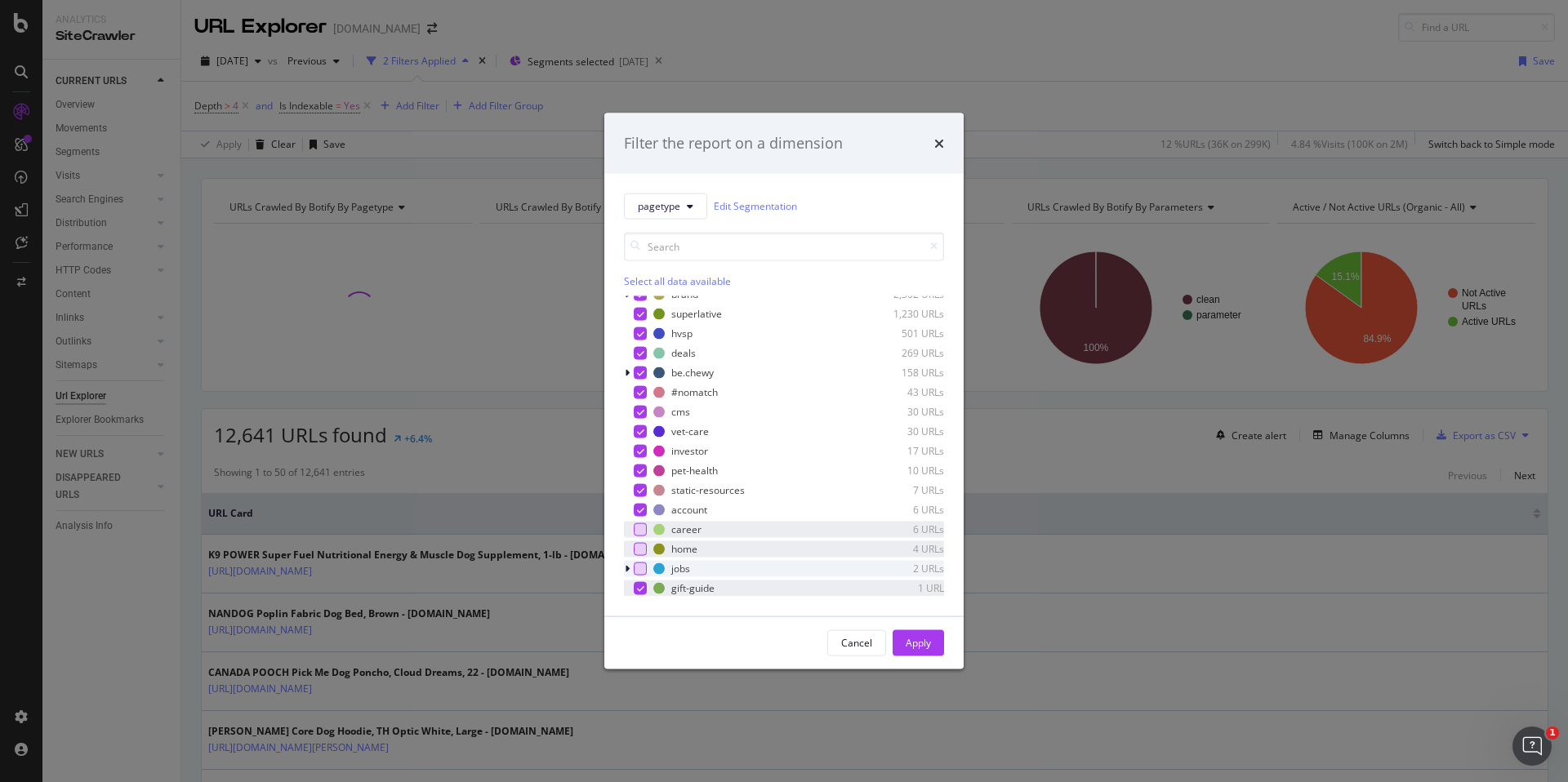
click at [640, 586] on icon "modal" at bounding box center [640, 588] width 7 height 8
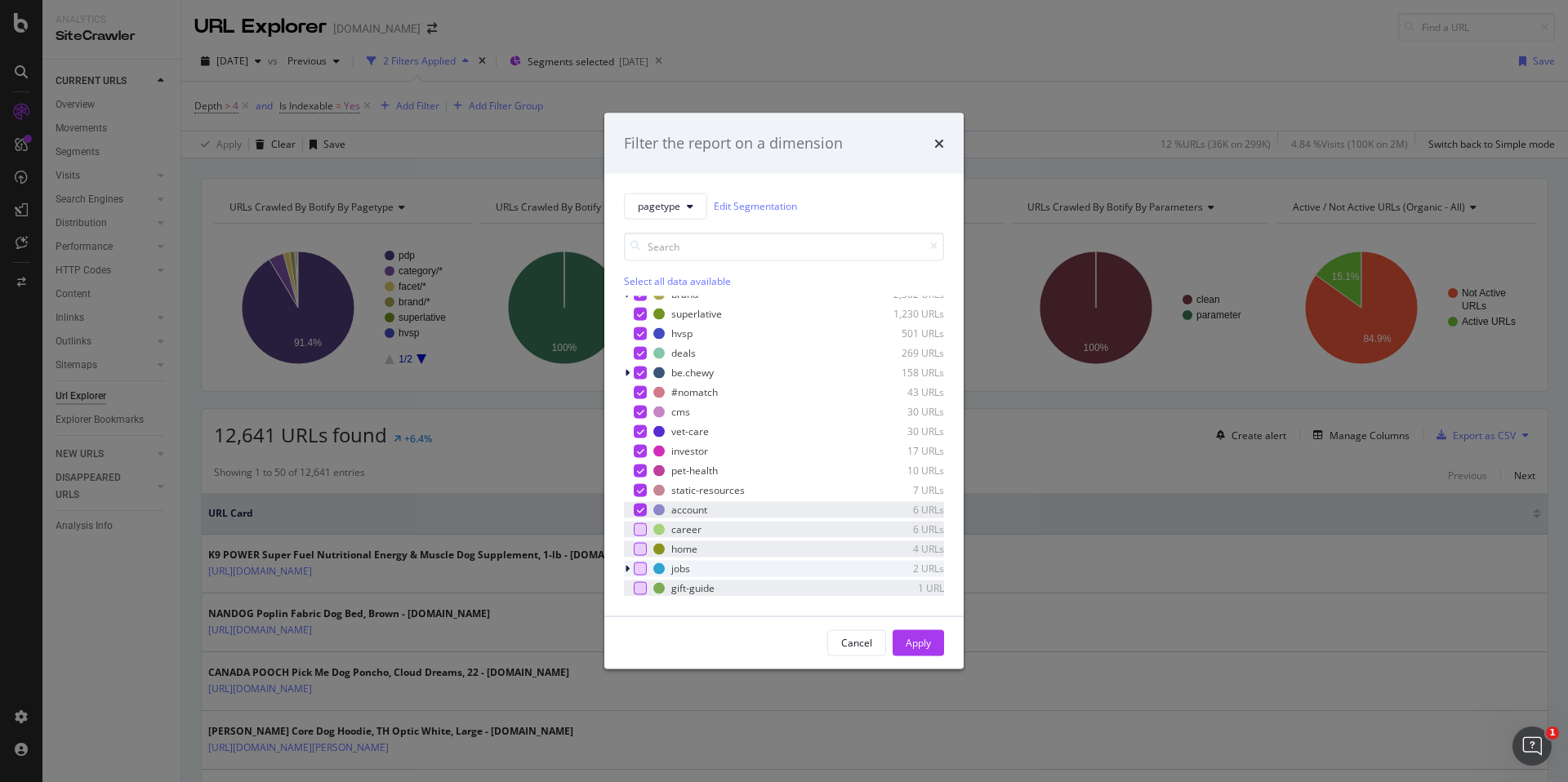
click at [637, 509] on icon "modal" at bounding box center [640, 509] width 7 height 8
click at [638, 452] on icon "modal" at bounding box center [640, 451] width 7 height 8
click at [913, 641] on div "Apply" at bounding box center [917, 643] width 25 height 14
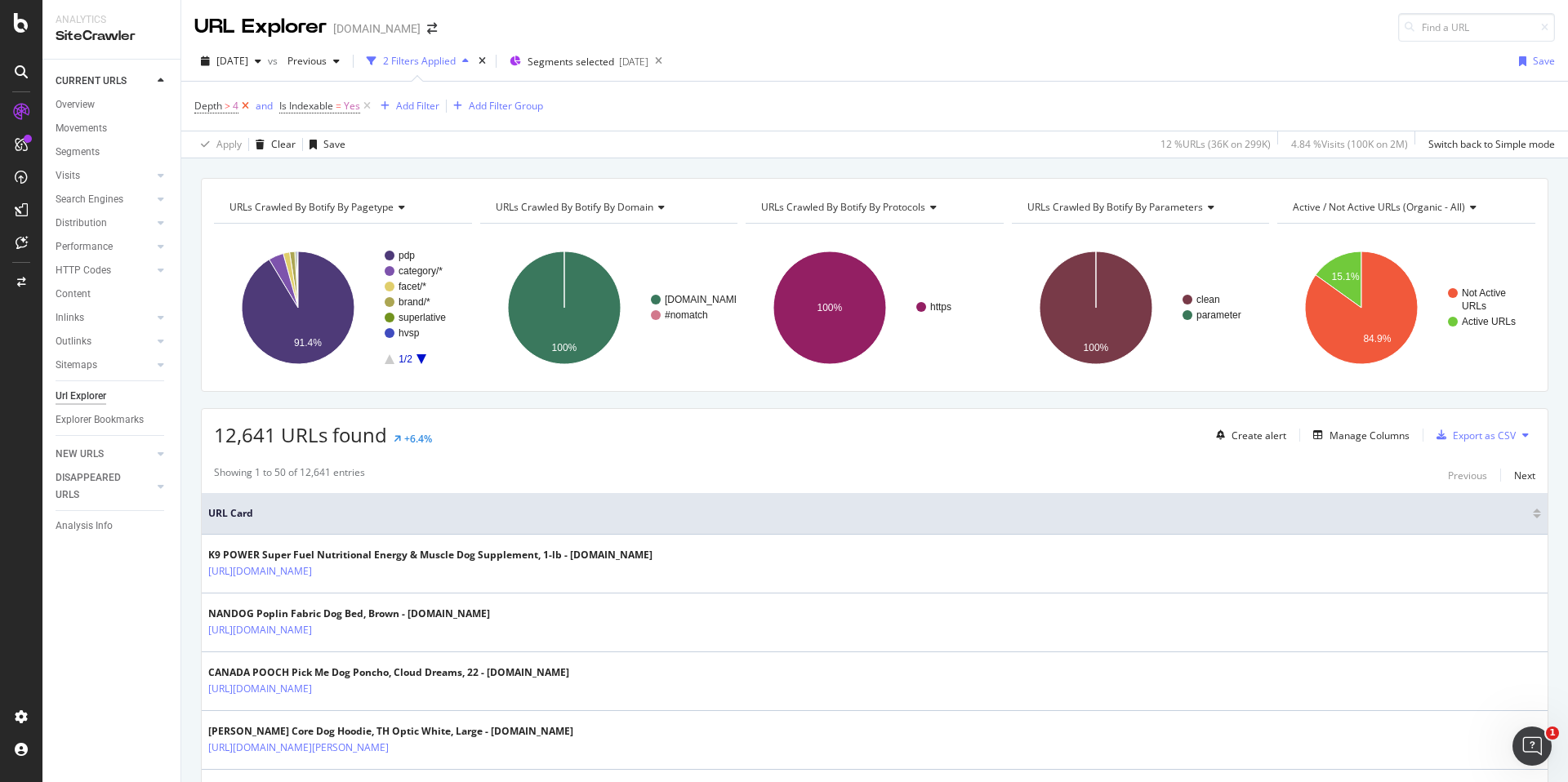
click at [244, 106] on icon at bounding box center [246, 105] width 14 height 16
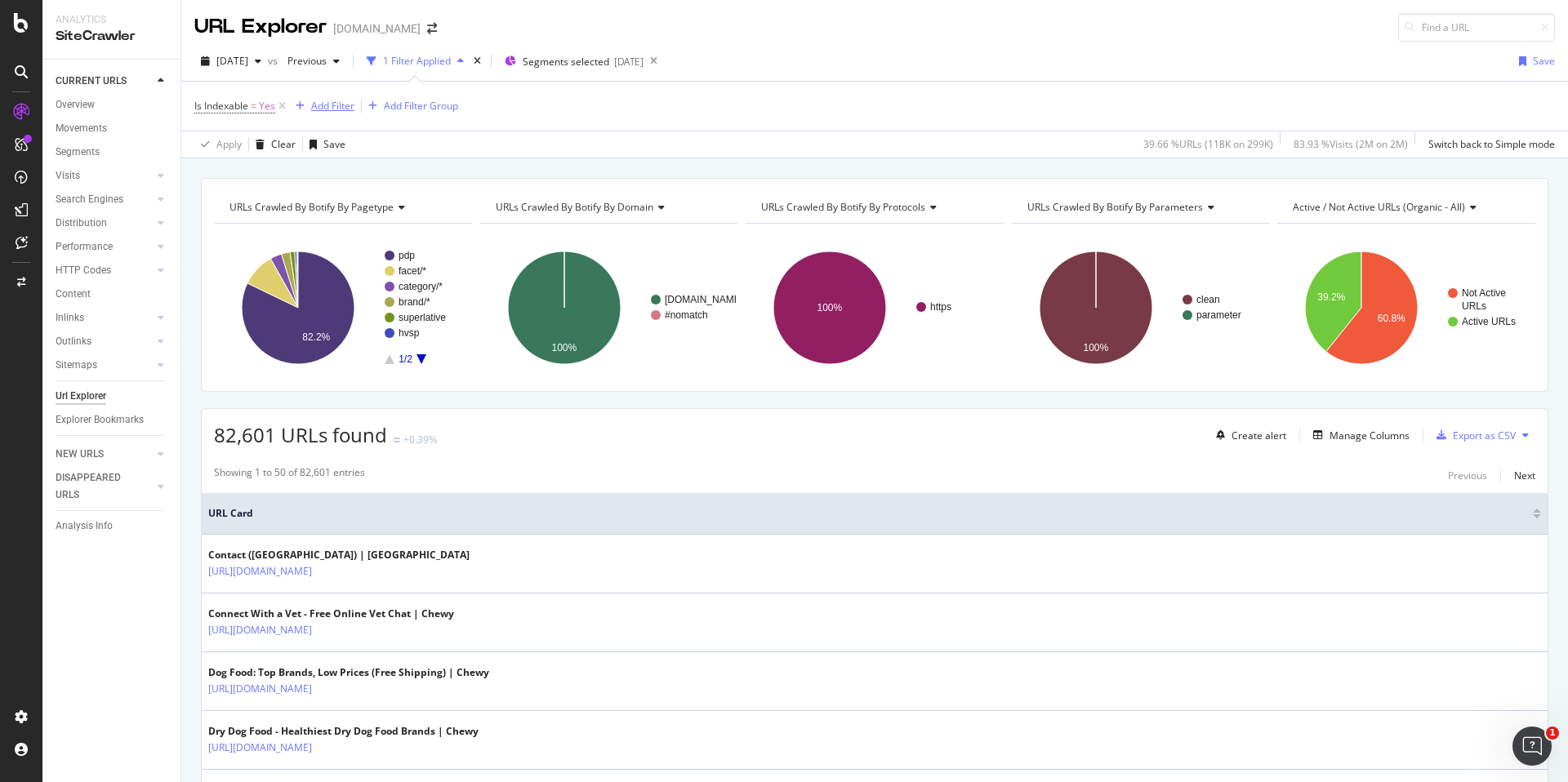
click at [330, 111] on div "Add Filter" at bounding box center [332, 105] width 43 height 14
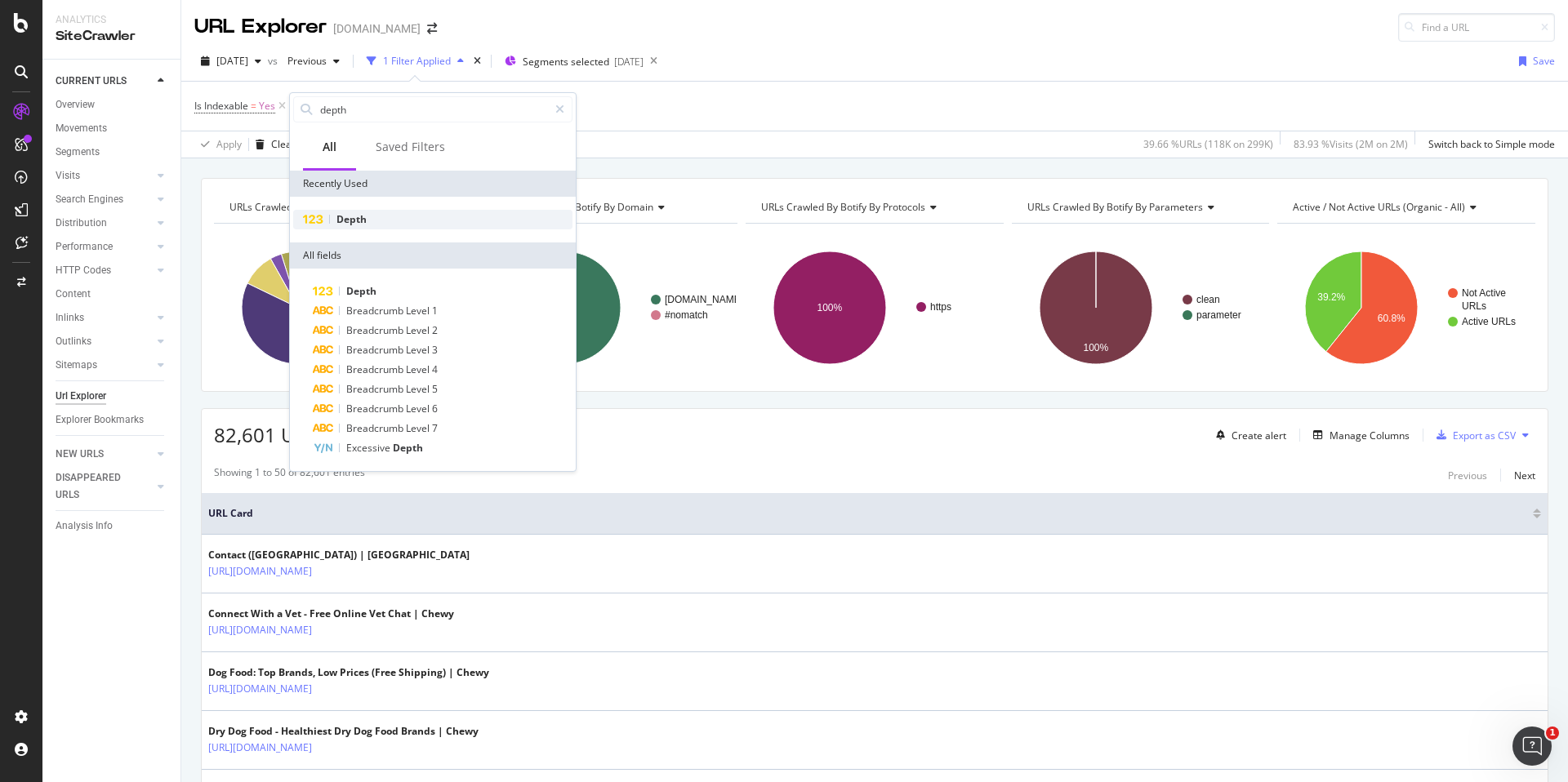
type input "depth"
click at [367, 221] on div "Depth" at bounding box center [433, 220] width 280 height 20
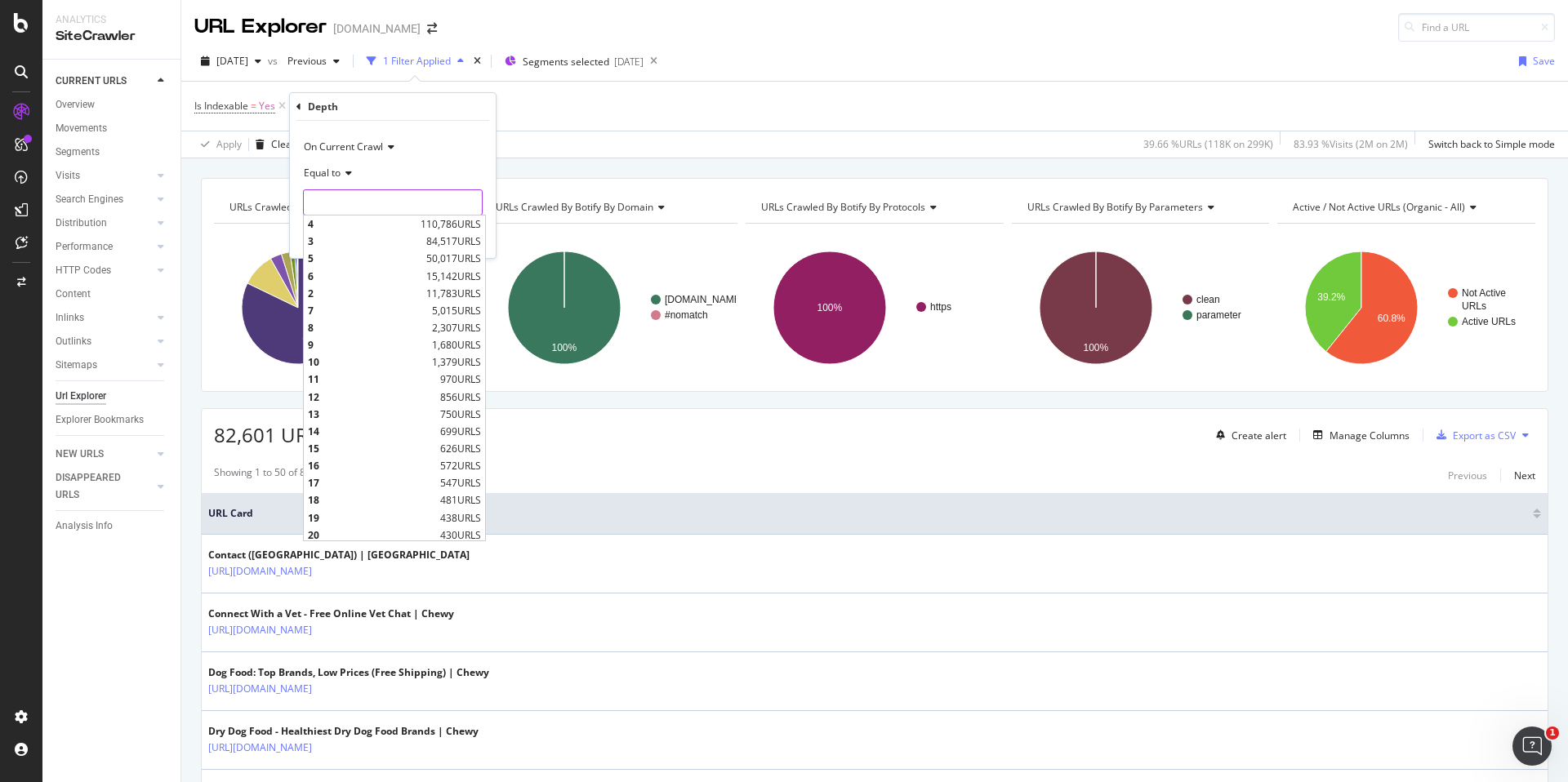
click at [369, 202] on input "number" at bounding box center [392, 202] width 180 height 26
click at [358, 196] on input "number" at bounding box center [392, 202] width 180 height 26
click at [351, 168] on div "Equal to" at bounding box center [392, 173] width 180 height 26
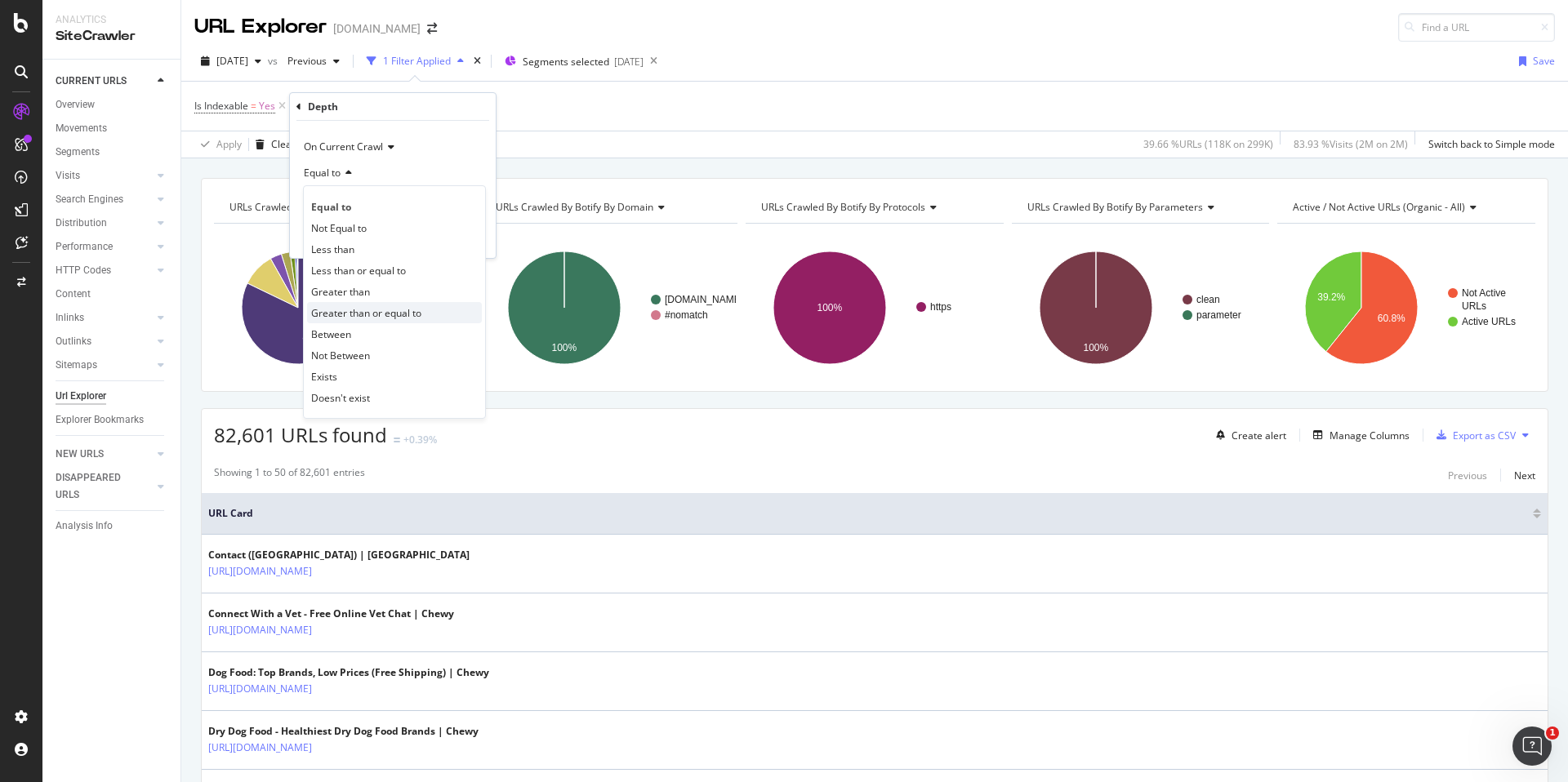
click at [362, 302] on div "Greater than or equal to" at bounding box center [395, 312] width 175 height 21
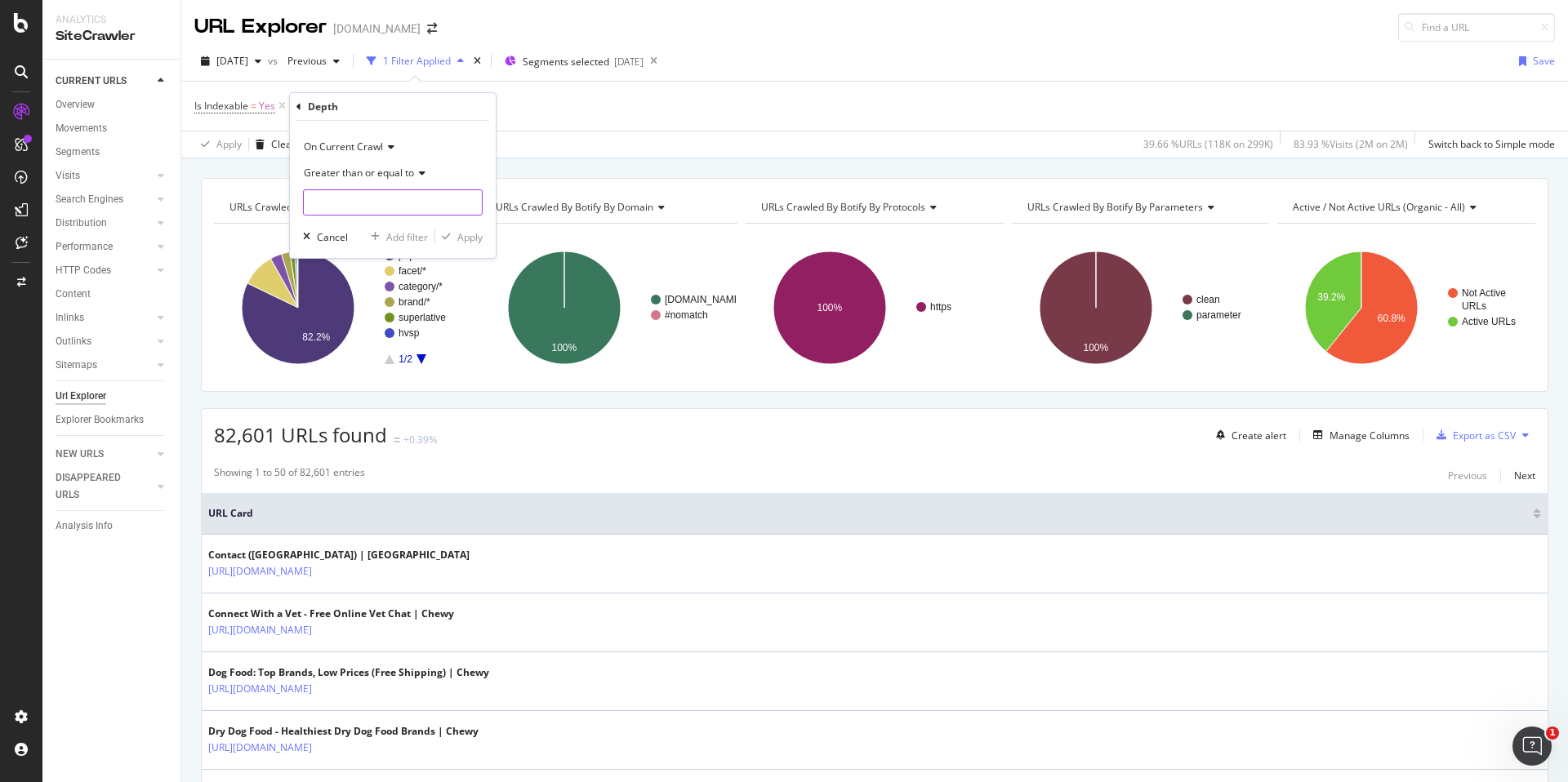
click at [371, 208] on input "number" at bounding box center [392, 202] width 180 height 26
type input "4"
click at [463, 240] on div "Apply" at bounding box center [470, 237] width 25 height 14
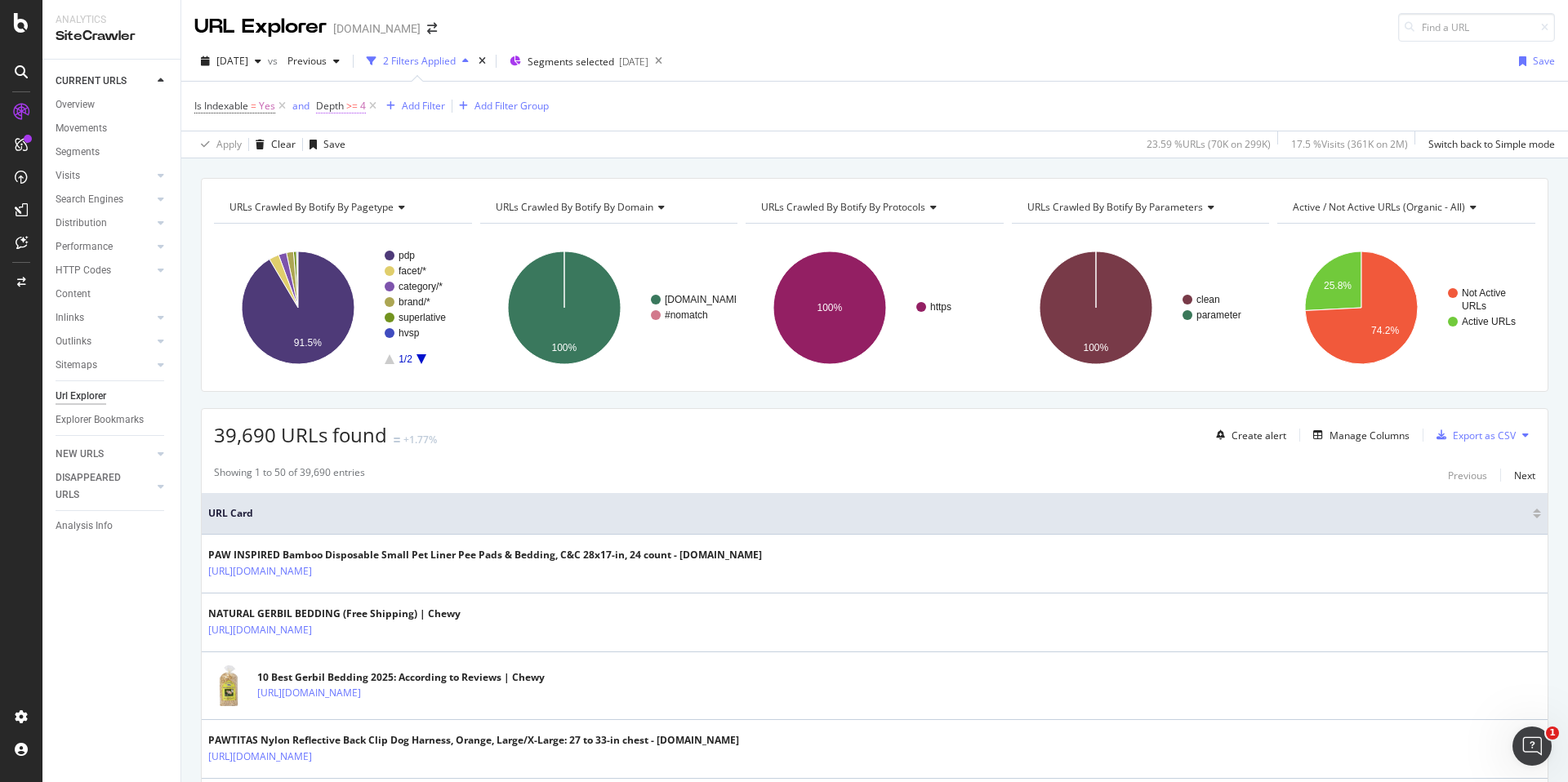
click at [340, 107] on span "Depth" at bounding box center [330, 105] width 28 height 14
click at [382, 204] on input "4" at bounding box center [420, 200] width 180 height 26
type input "6"
click at [493, 237] on div "Apply" at bounding box center [497, 235] width 25 height 14
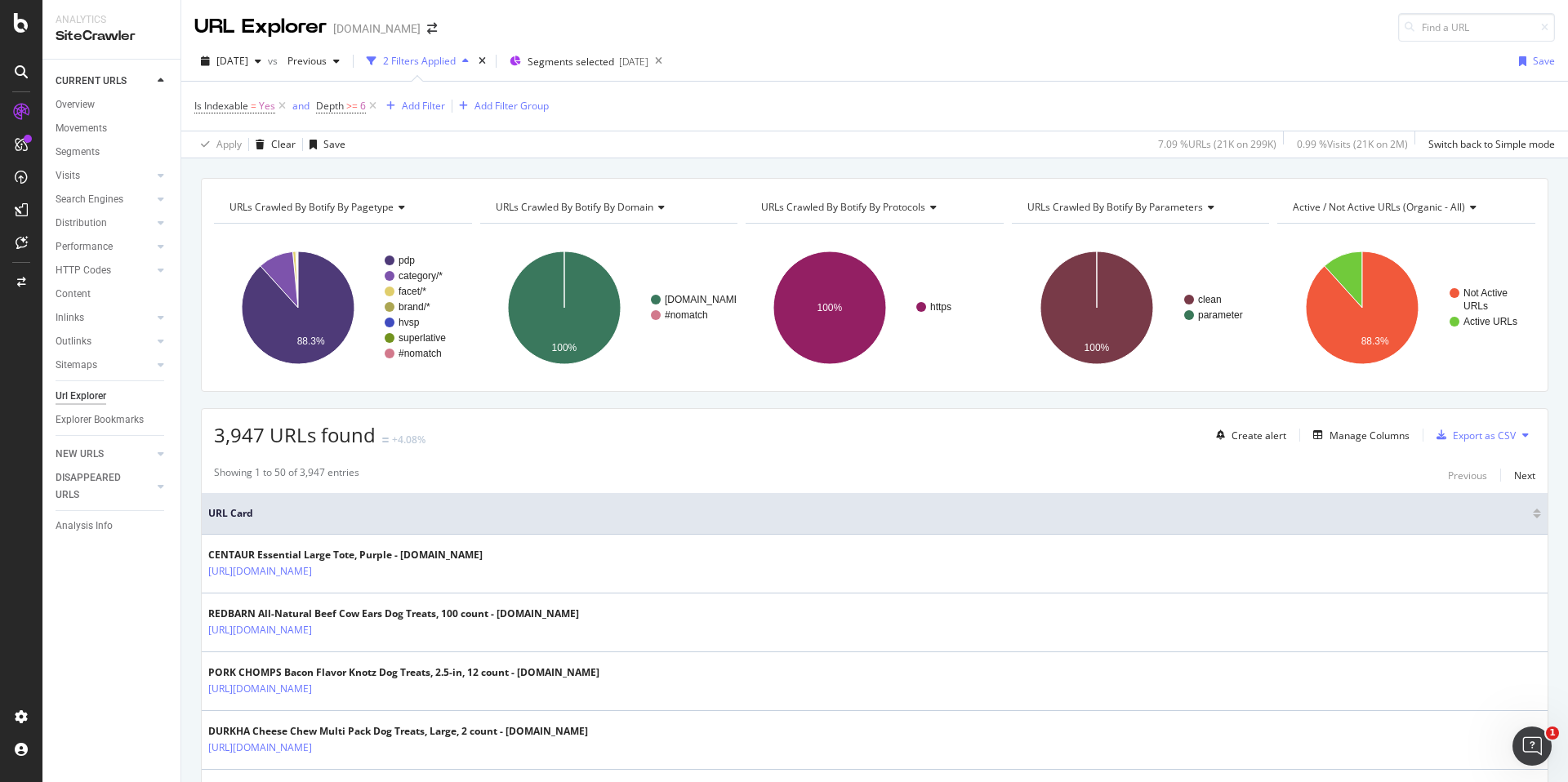
click at [322, 97] on span "Depth >= 6" at bounding box center [348, 105] width 64 height 23
click at [332, 106] on span "Depth" at bounding box center [330, 105] width 28 height 14
click at [390, 200] on input "6" at bounding box center [420, 200] width 180 height 26
type input "4"
type input "5"
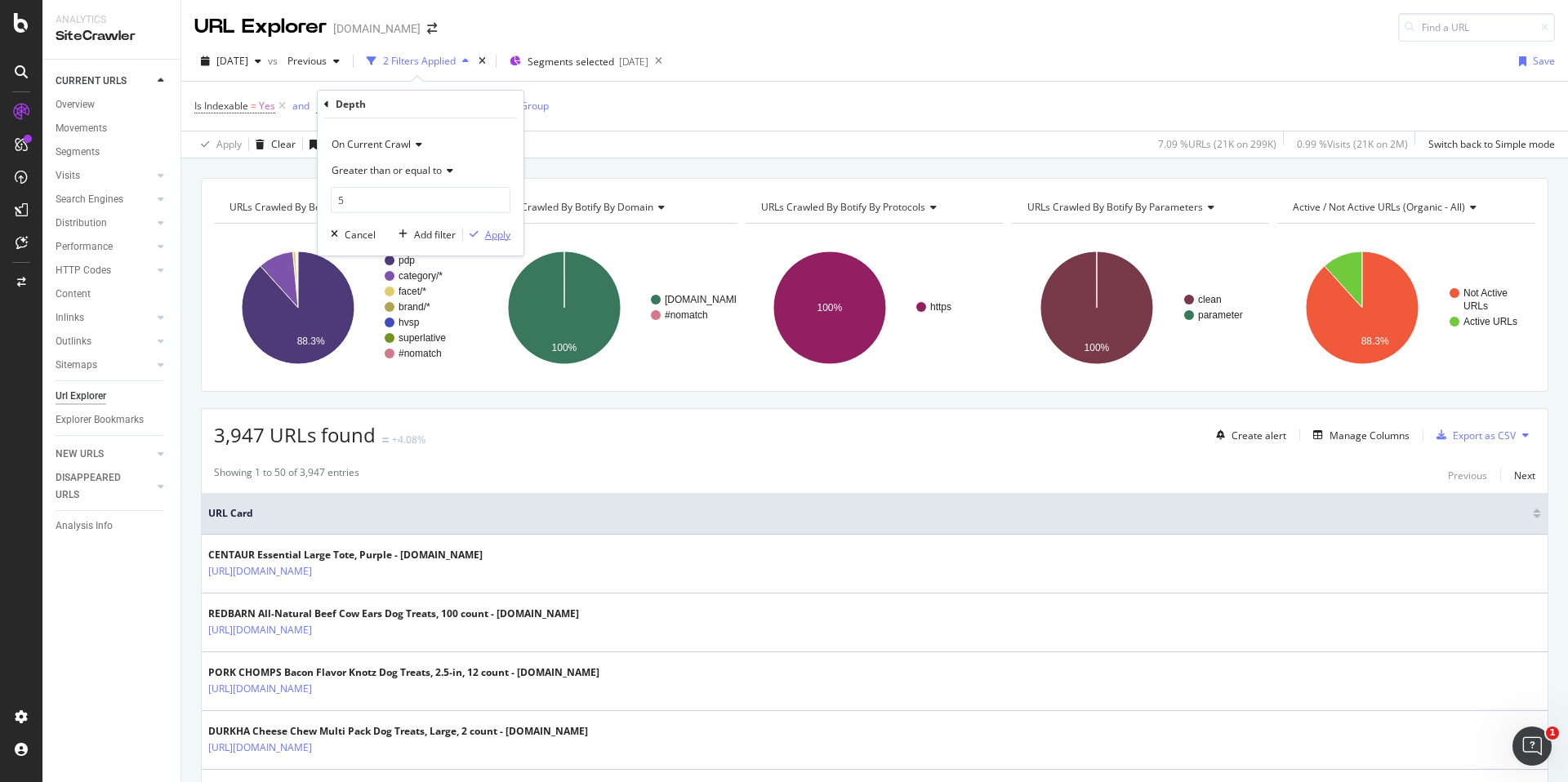
click at [481, 235] on div "button" at bounding box center [474, 235] width 22 height 10
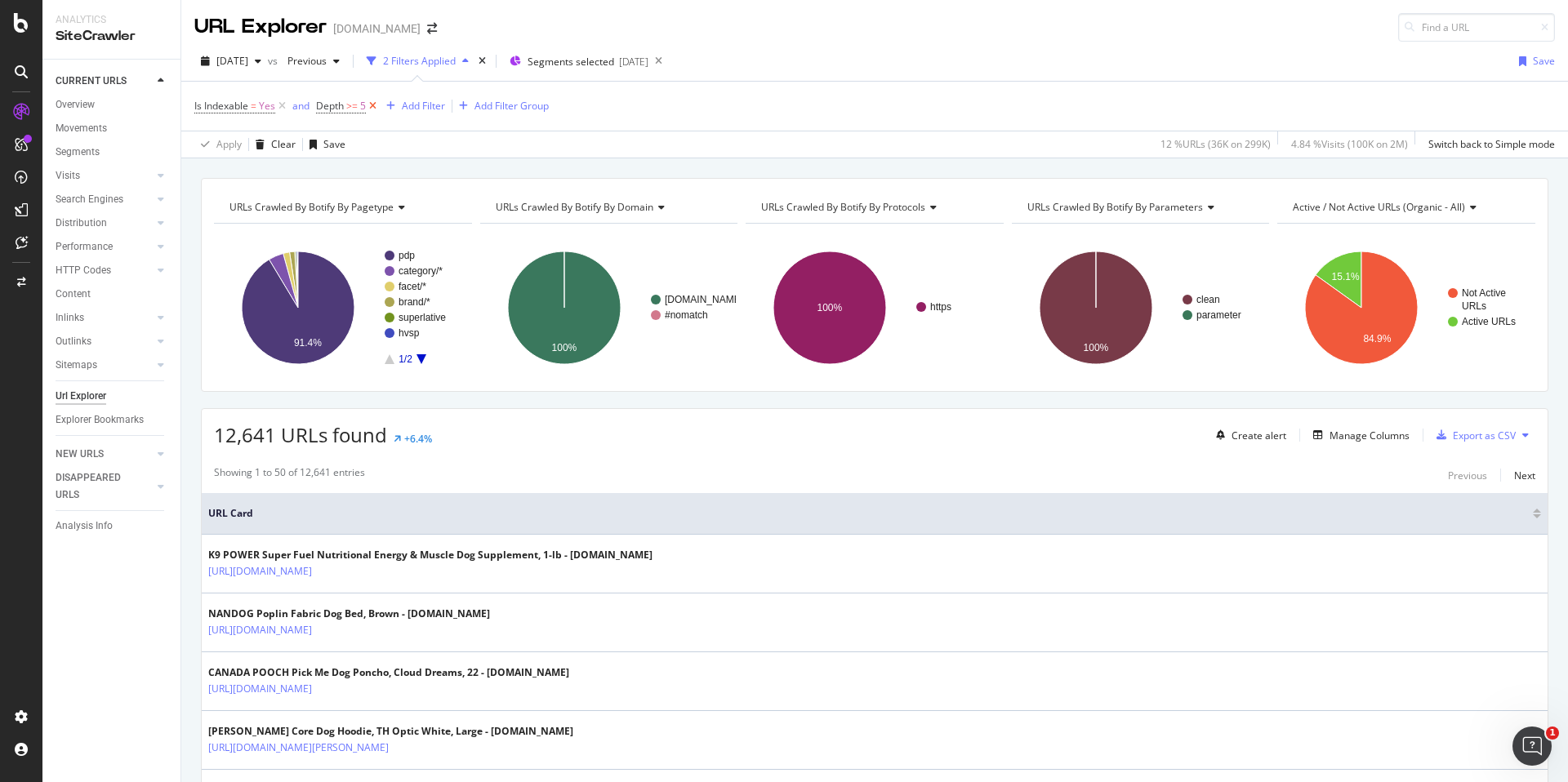
click at [374, 105] on icon at bounding box center [373, 105] width 14 height 16
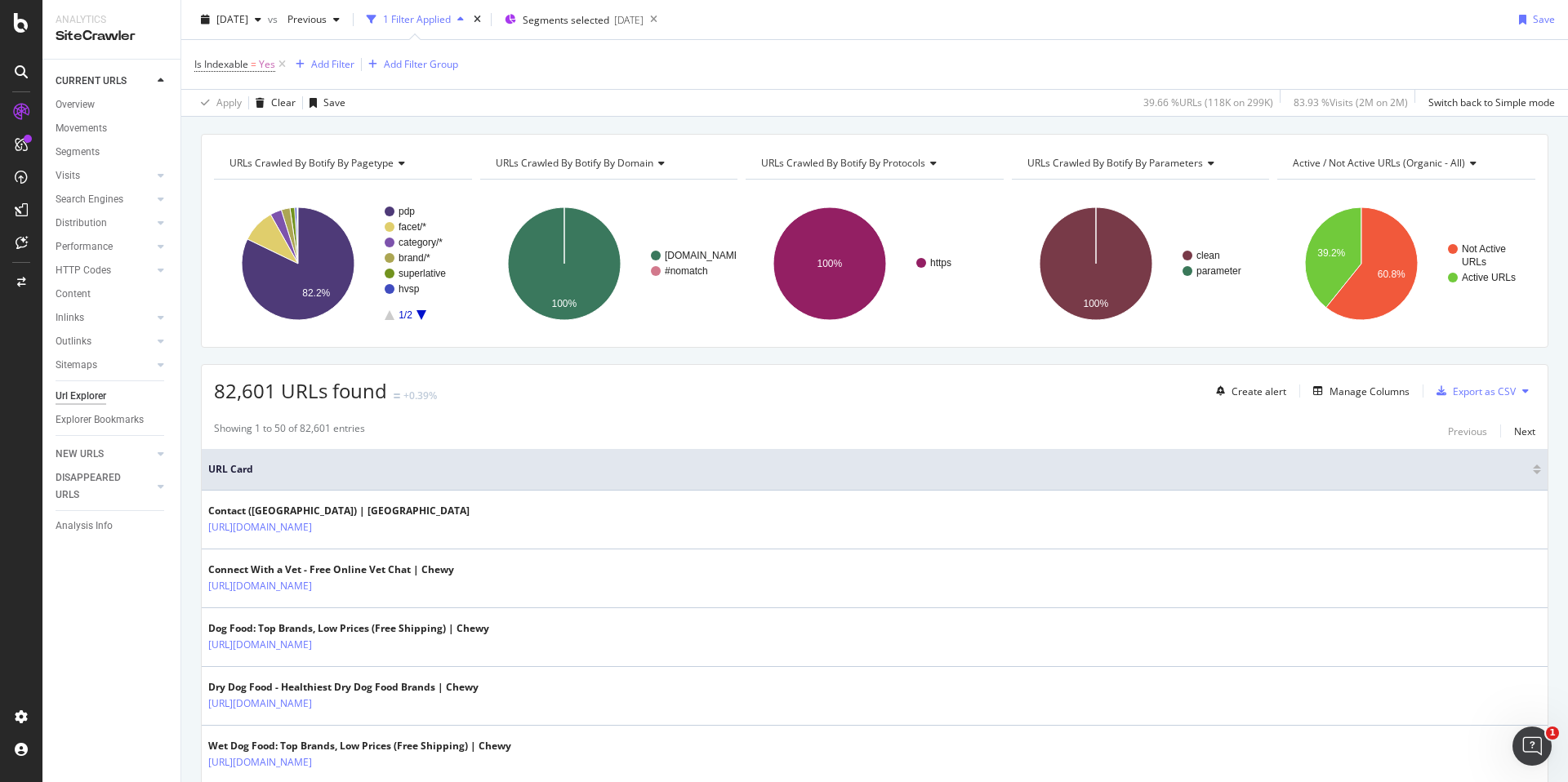
scroll to position [55, 0]
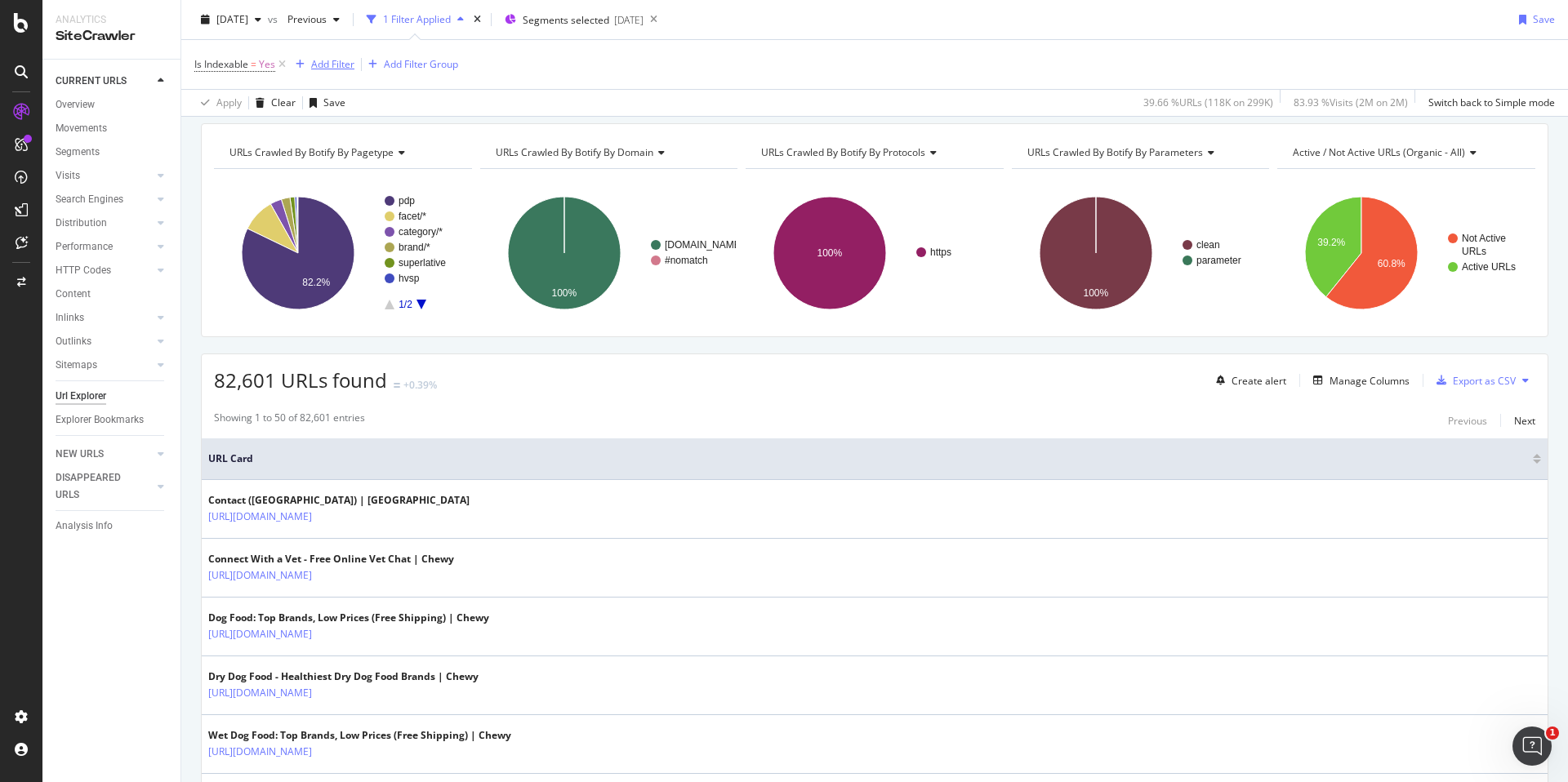
click at [322, 63] on div "Add Filter" at bounding box center [332, 64] width 43 height 14
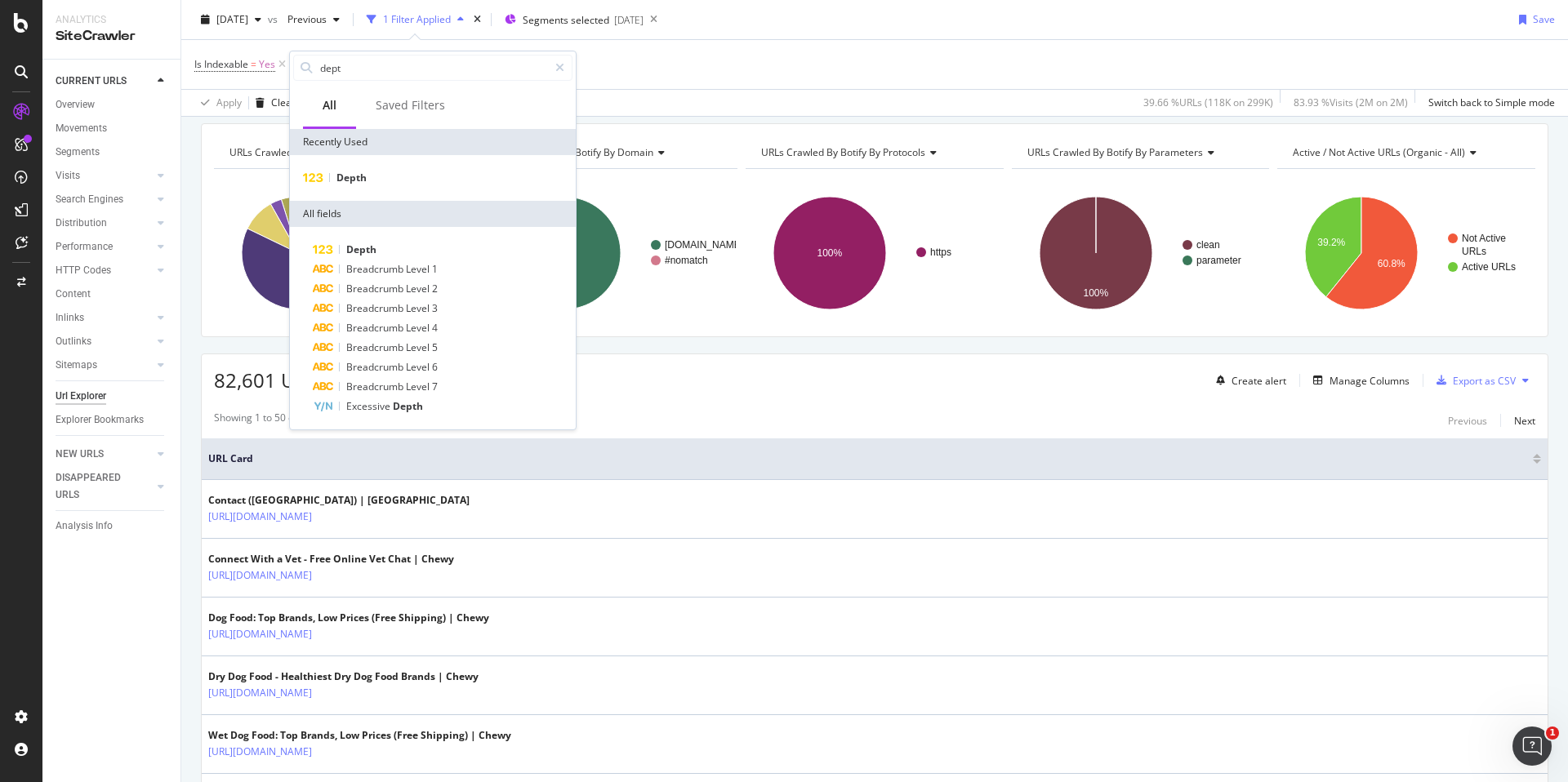
type input "depth"
click at [367, 171] on div "Depth" at bounding box center [433, 178] width 280 height 20
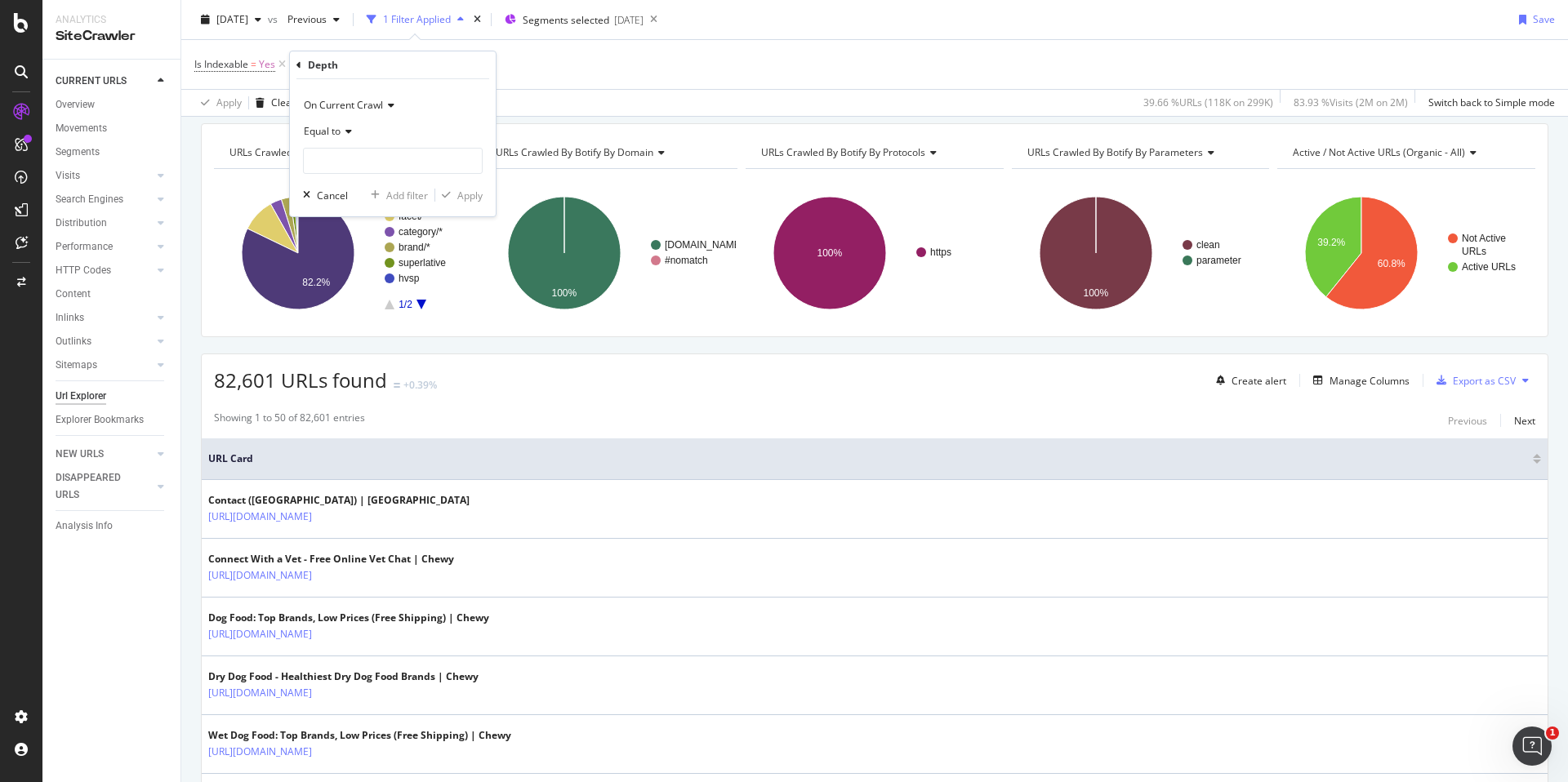
click at [352, 129] on div "Equal to" at bounding box center [392, 131] width 180 height 26
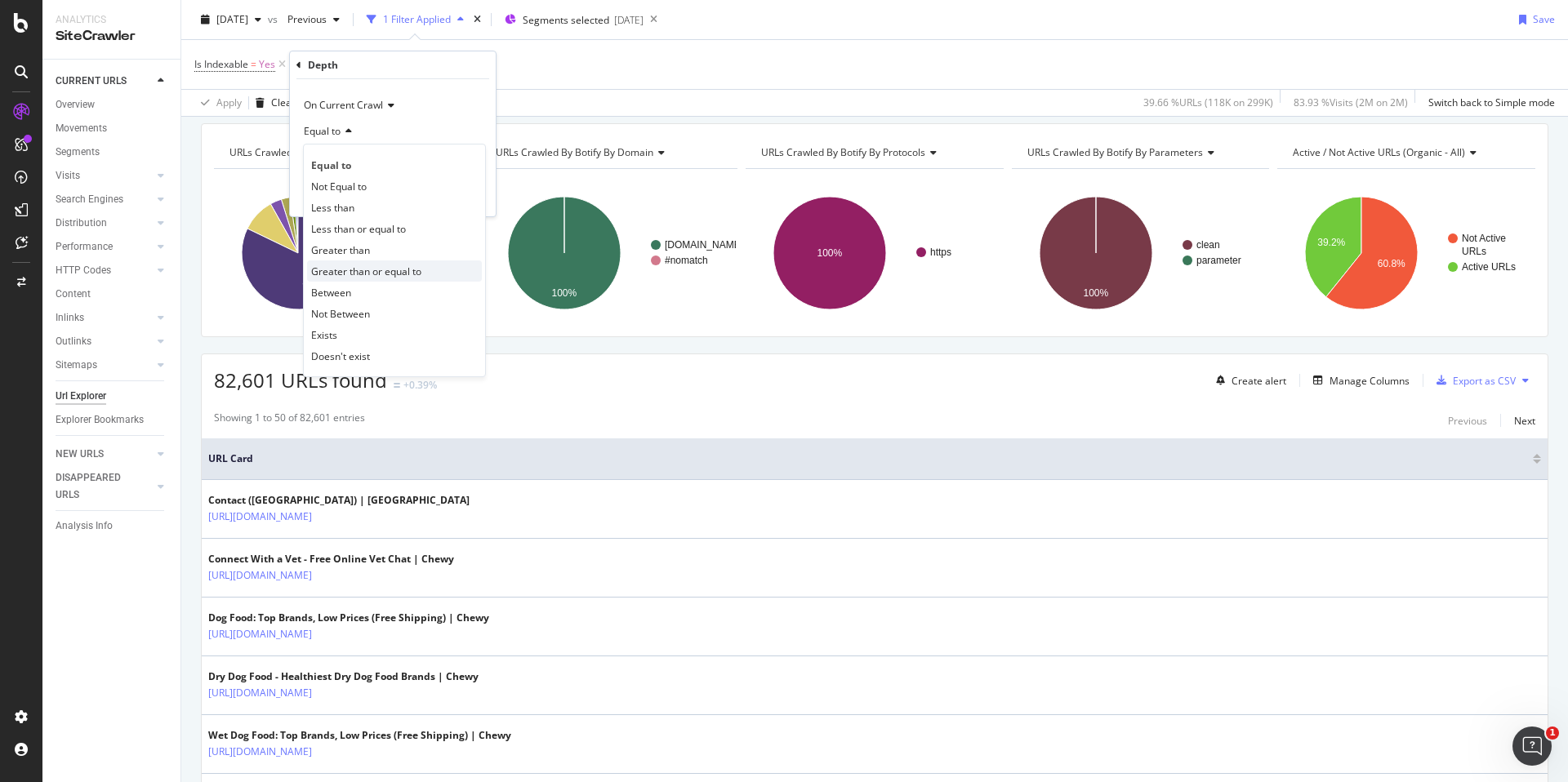
click at [375, 271] on span "Greater than or equal to" at bounding box center [366, 272] width 110 height 14
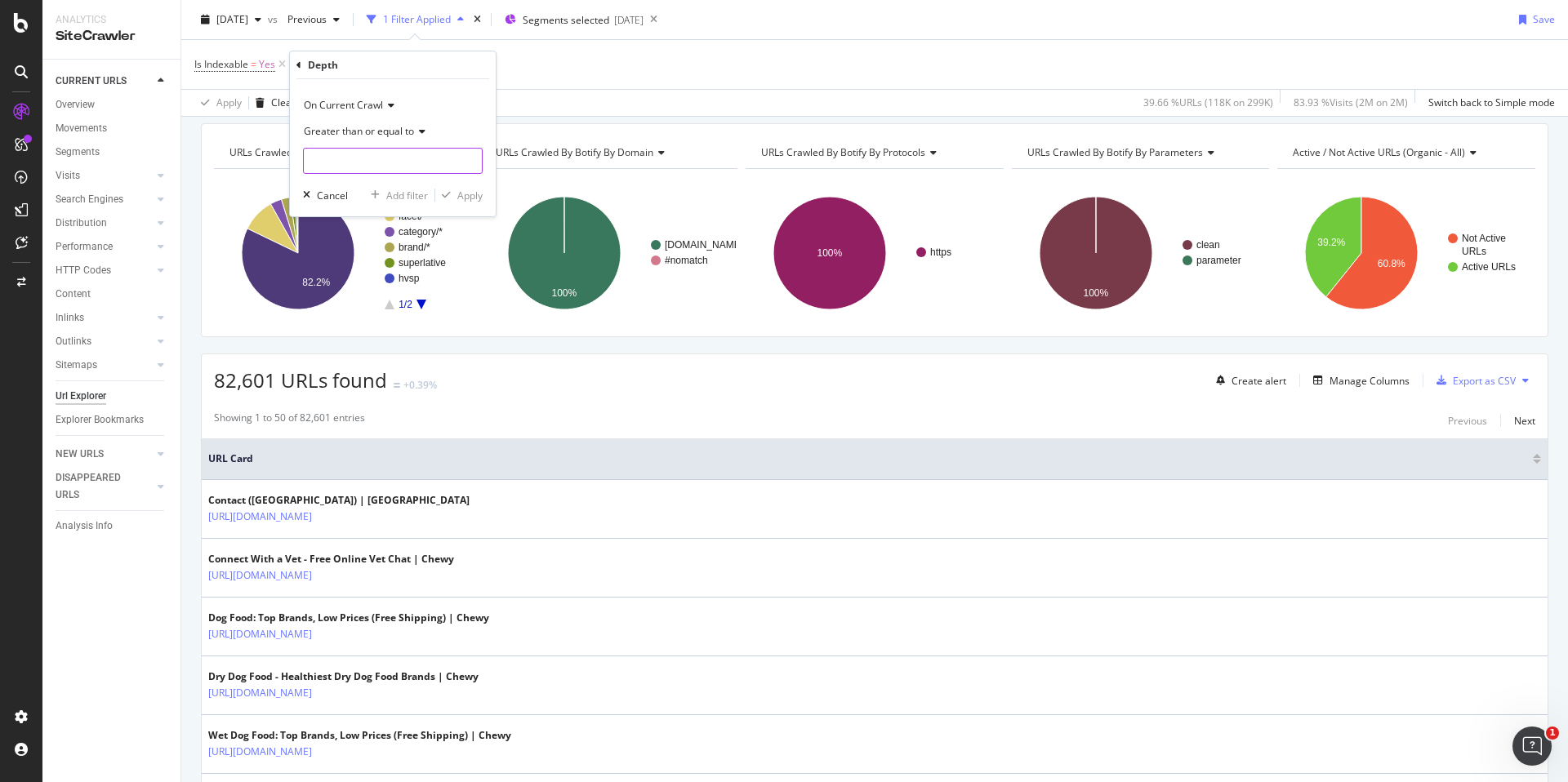
click at [391, 156] on input "number" at bounding box center [392, 161] width 180 height 26
type input "4"
click at [462, 198] on div "Apply" at bounding box center [470, 196] width 25 height 14
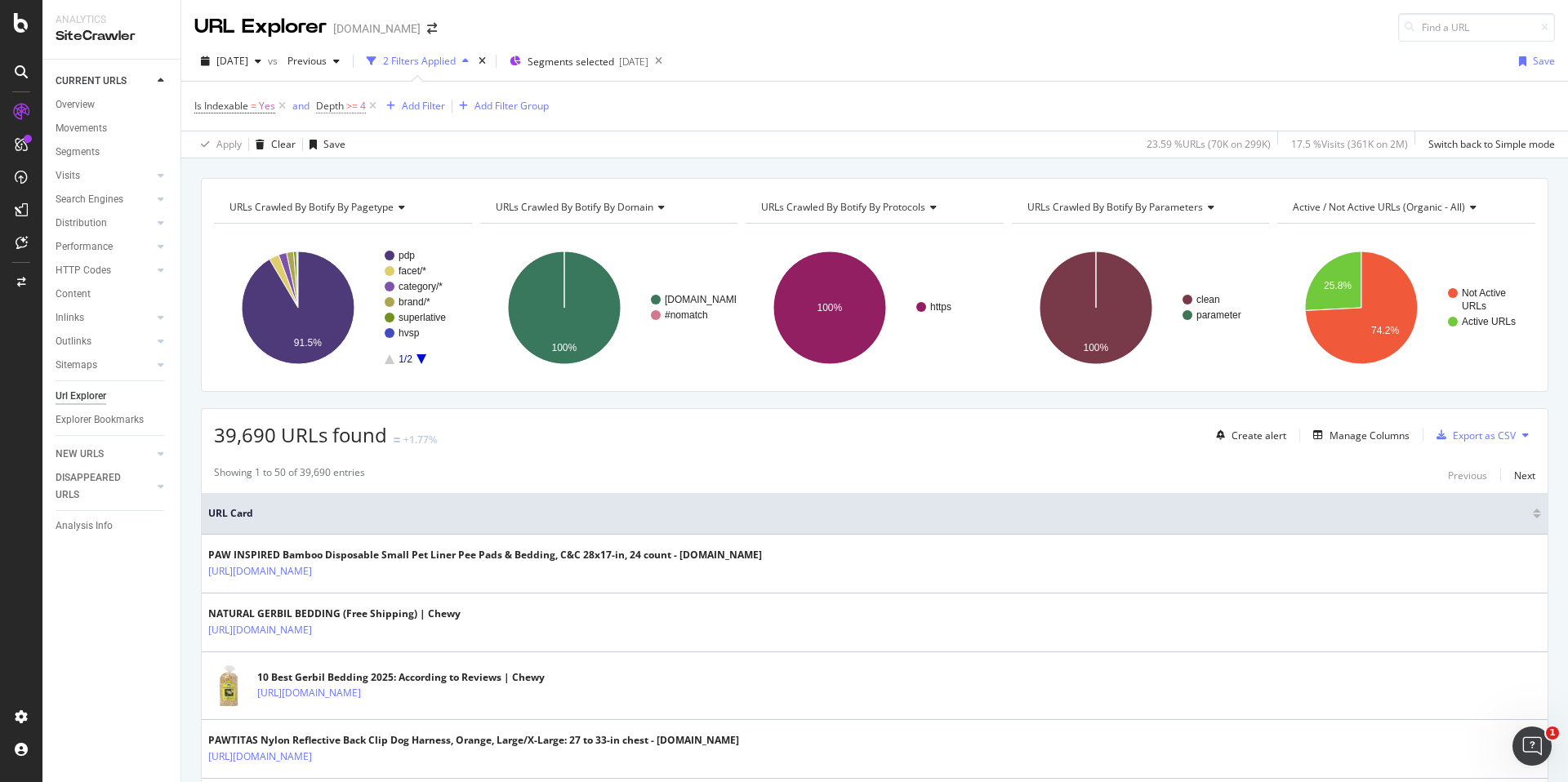
click at [353, 108] on span ">=" at bounding box center [351, 105] width 11 height 14
click at [389, 169] on span "Greater than or equal to" at bounding box center [386, 170] width 110 height 14
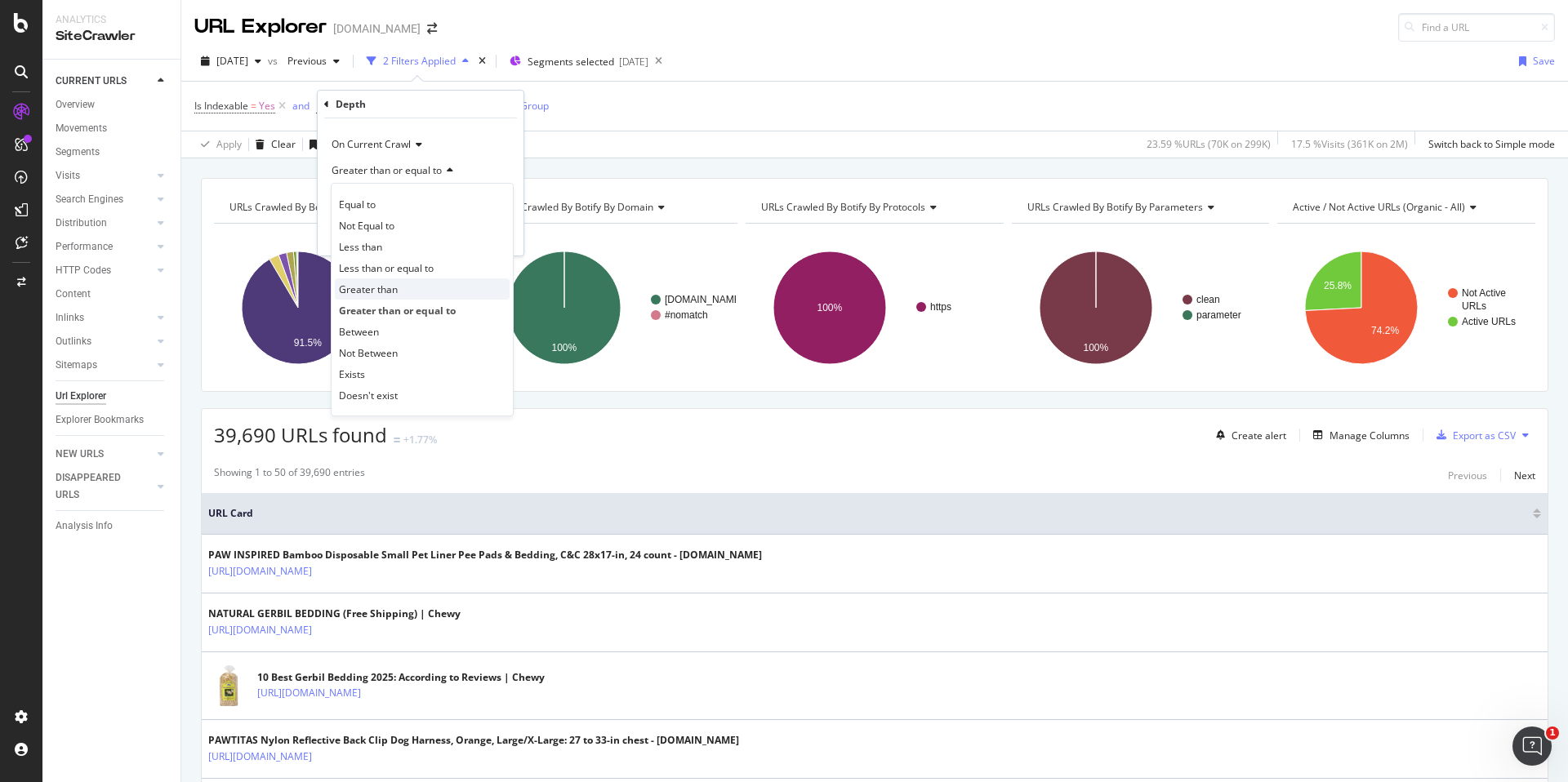
click at [380, 285] on span "Greater than" at bounding box center [368, 290] width 59 height 14
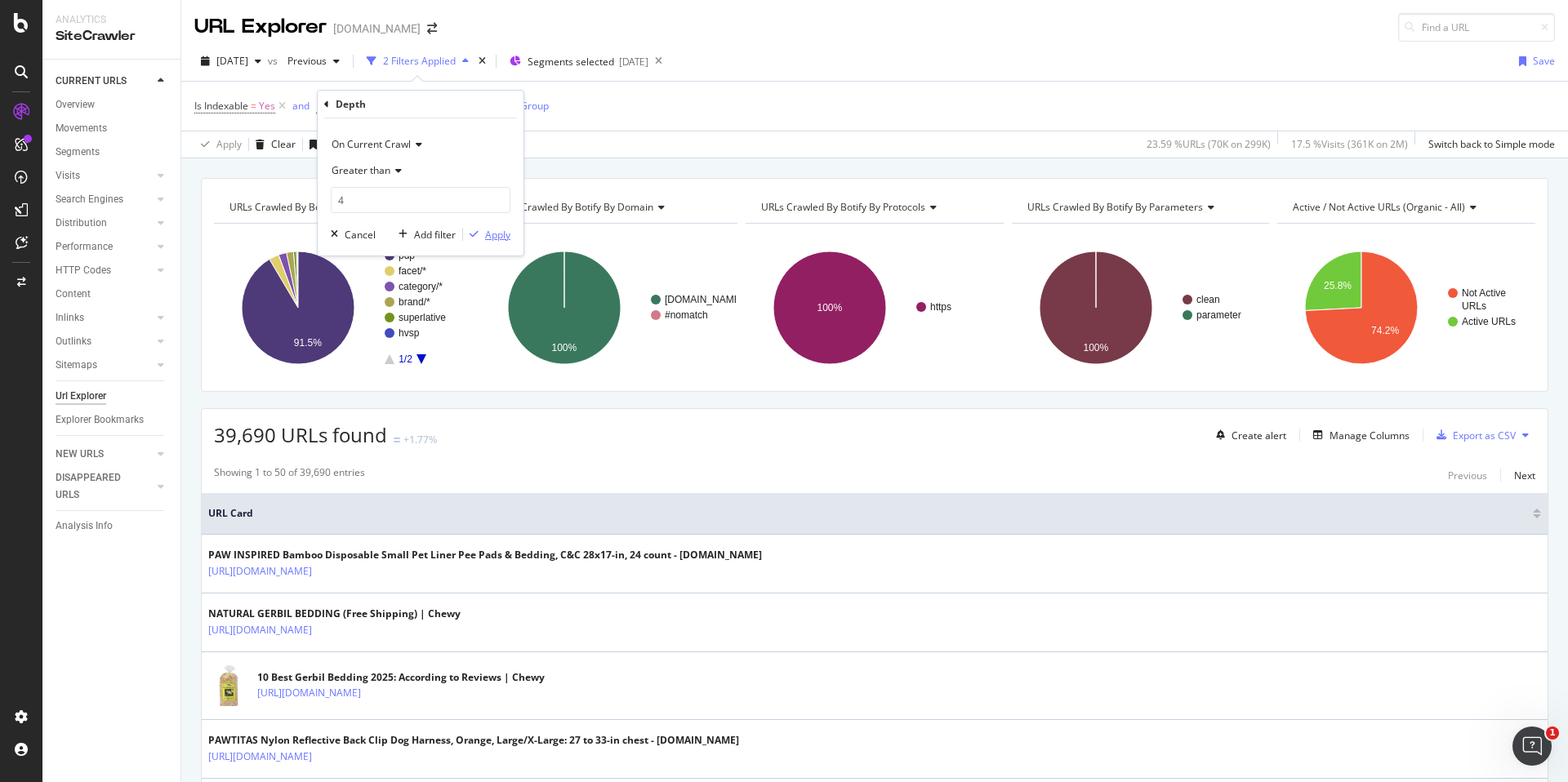
click at [498, 236] on div "Apply" at bounding box center [497, 235] width 25 height 14
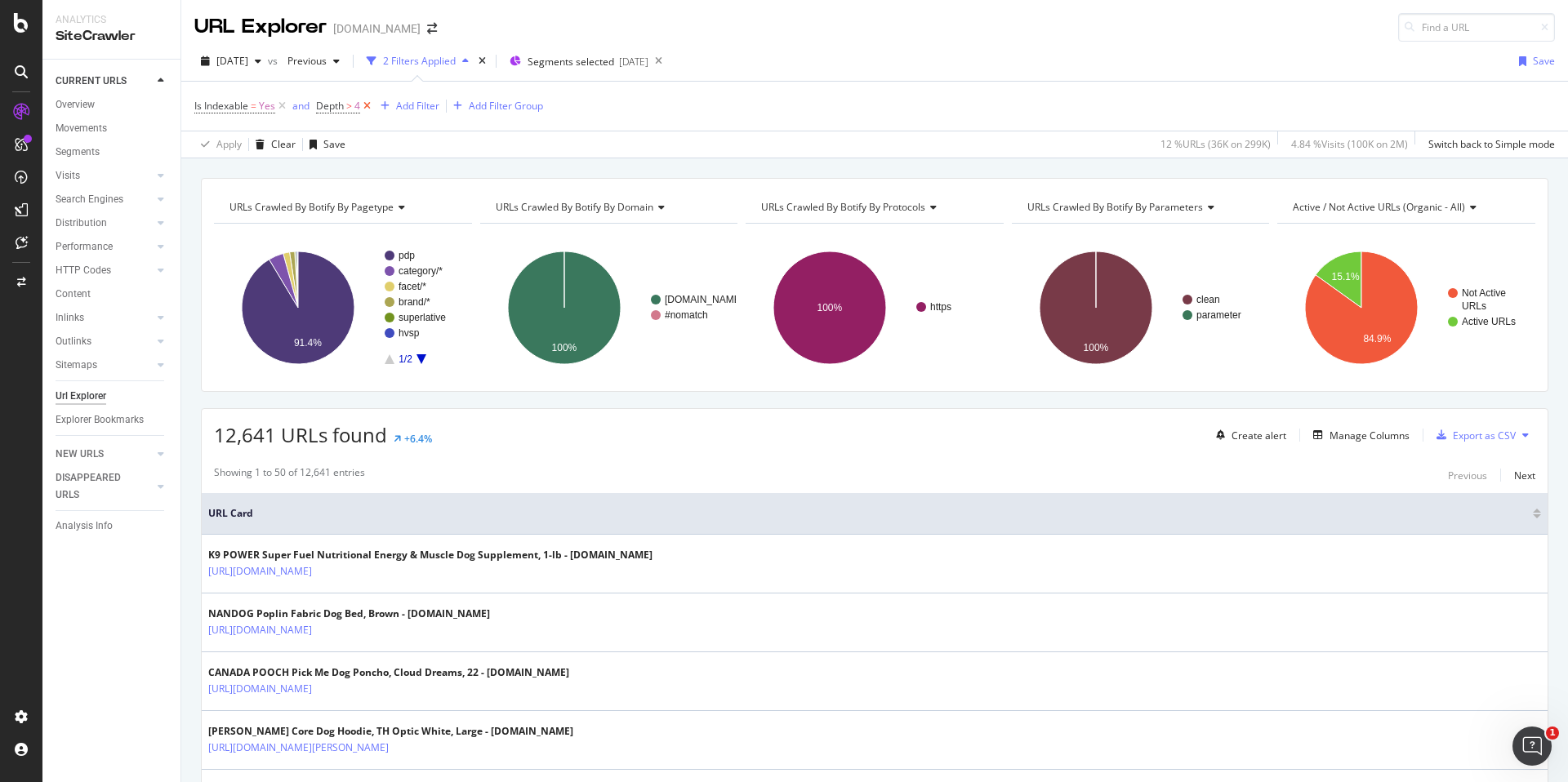
click at [366, 100] on icon at bounding box center [367, 105] width 14 height 16
click at [447, 101] on div "button" at bounding box center [458, 106] width 22 height 10
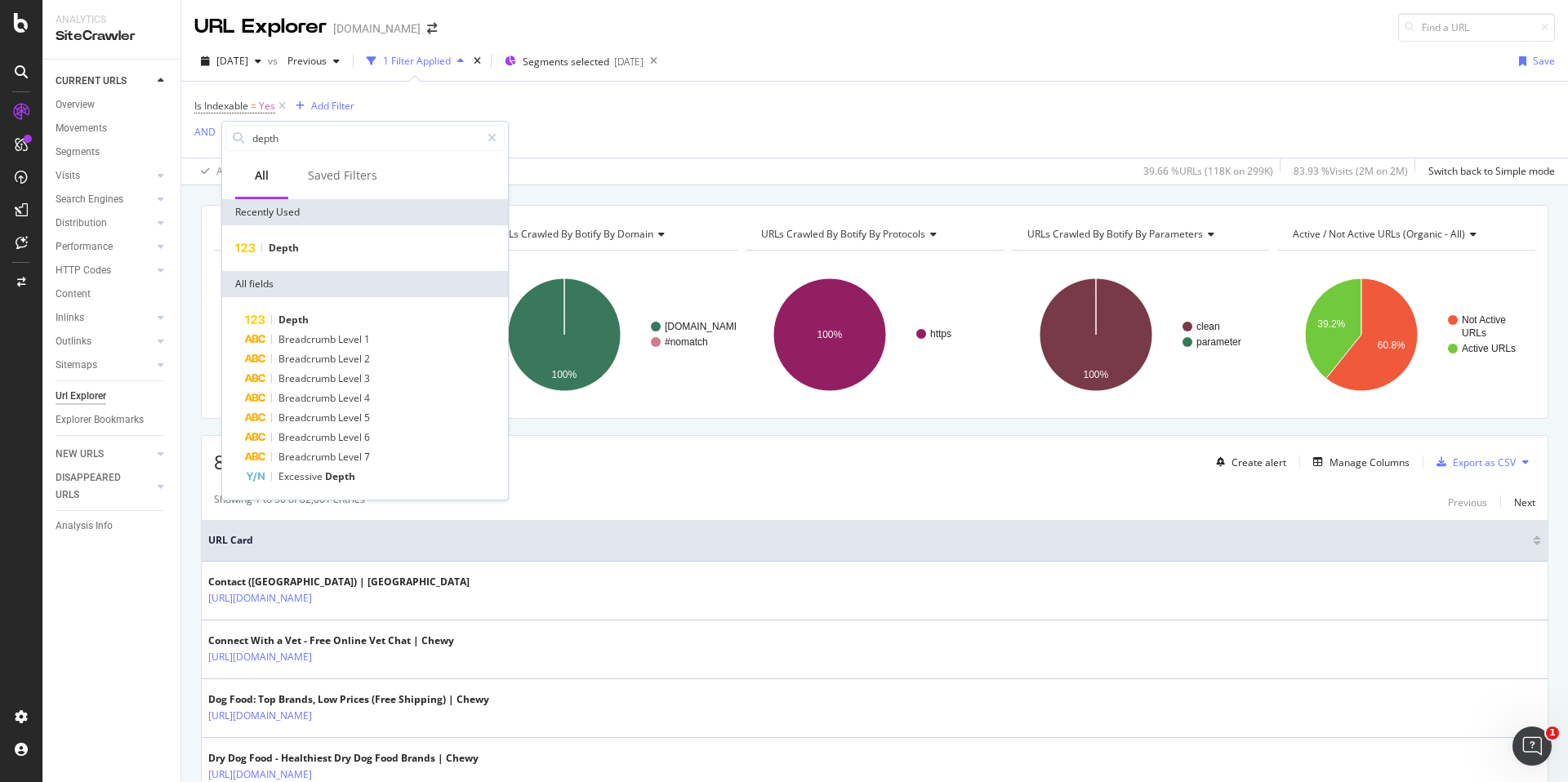
click at [572, 138] on div "Is Indexable = Yes Add Filter AND Add Filter Apply Clear Save 39.66 % URLs ( 11…" at bounding box center [874, 132] width 1360 height 102
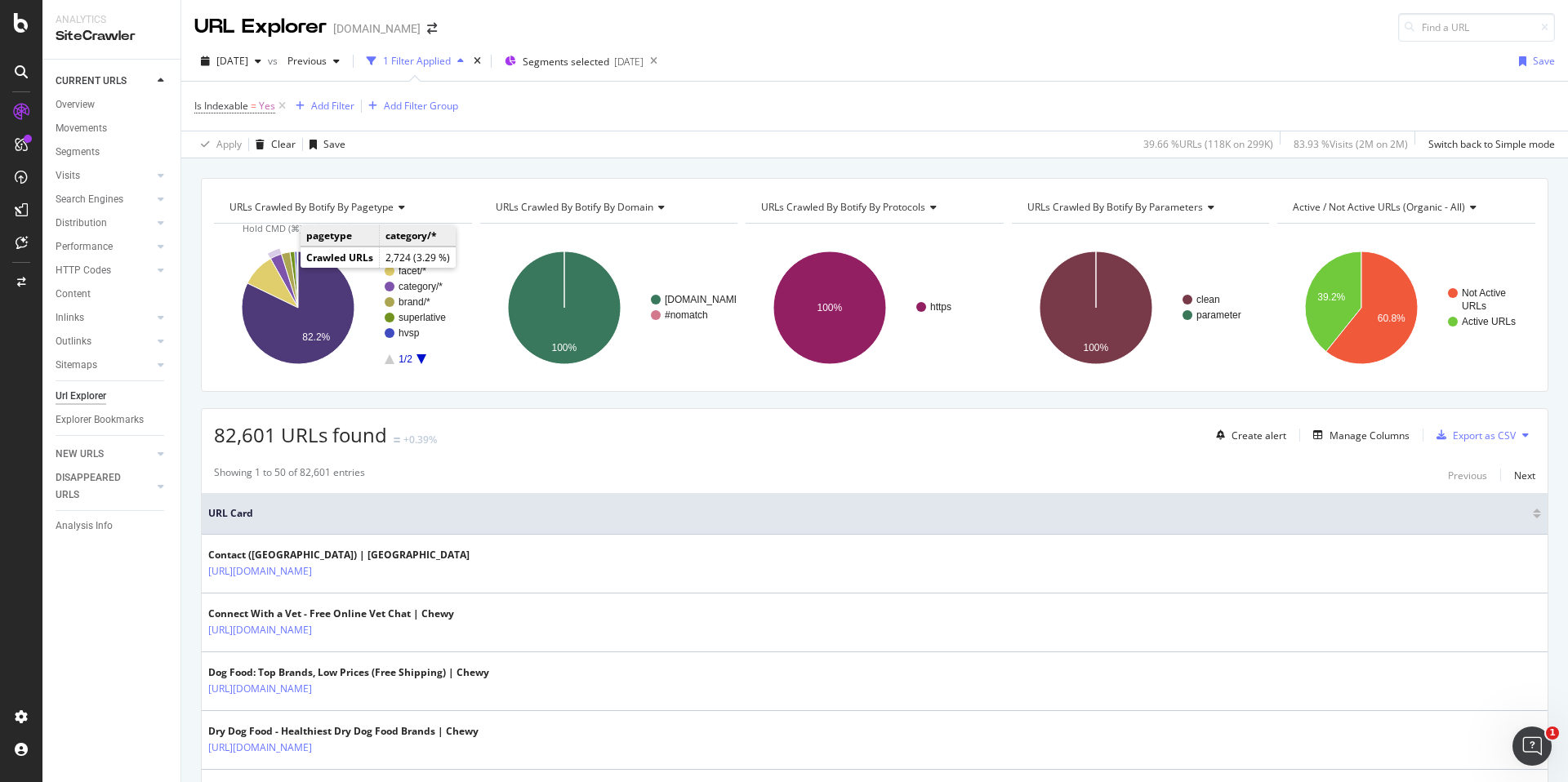
click at [284, 267] on icon "A chart." at bounding box center [285, 281] width 28 height 54
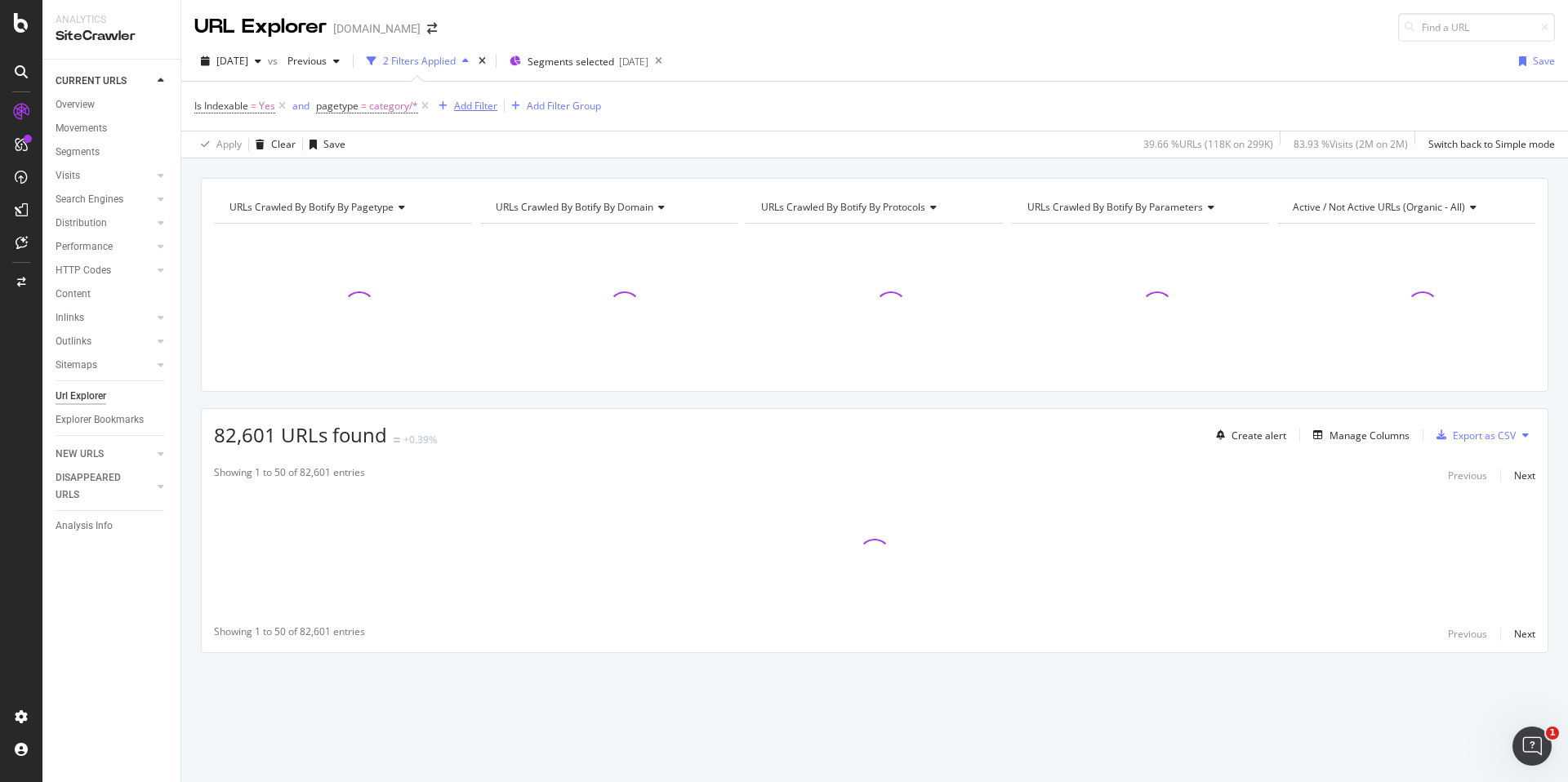
click at [455, 102] on div "Add Filter" at bounding box center [475, 105] width 43 height 14
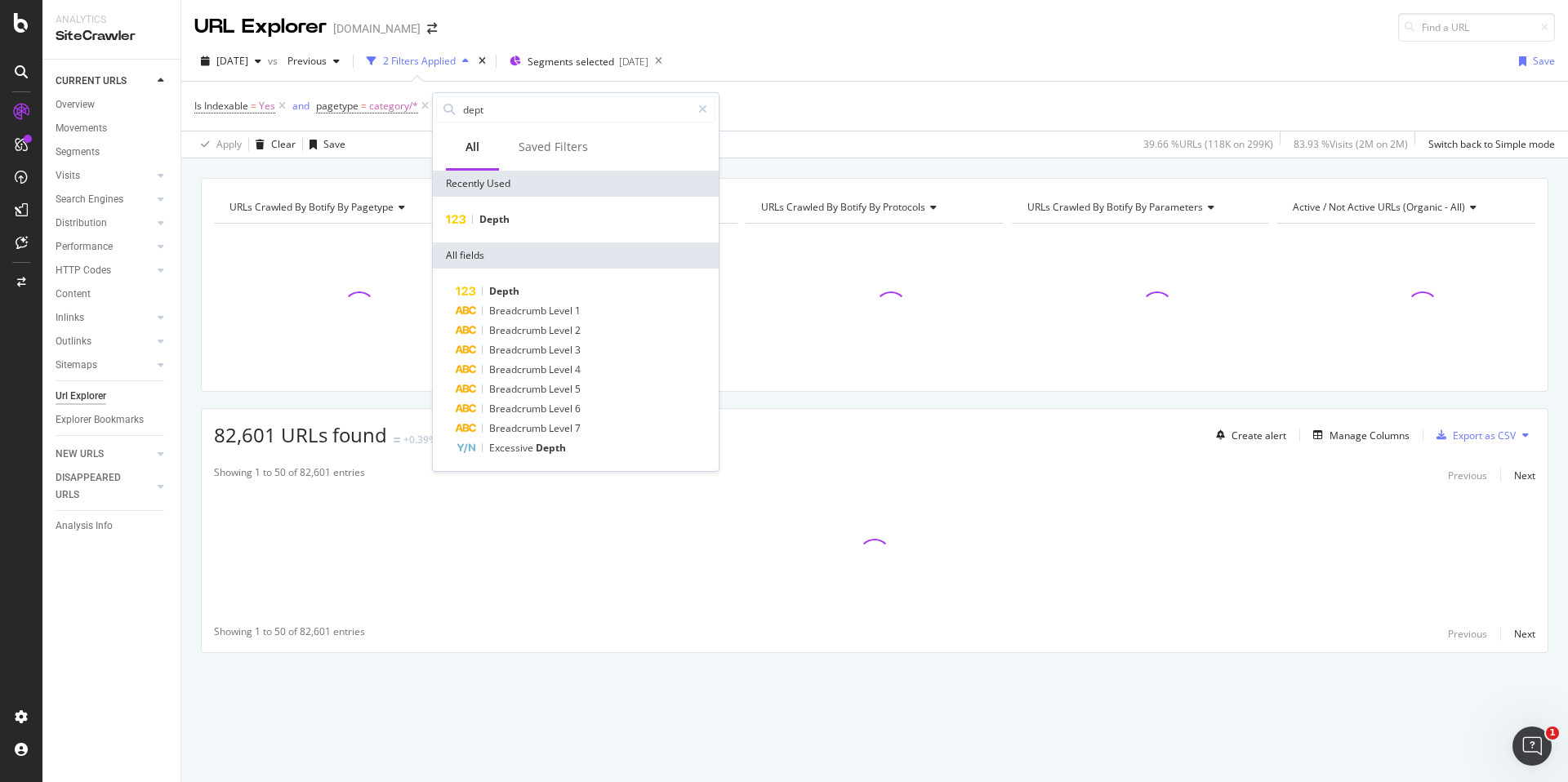
type input "depth"
click at [533, 230] on div "Depth" at bounding box center [575, 220] width 286 height 46
click at [538, 214] on div "Depth" at bounding box center [575, 220] width 280 height 20
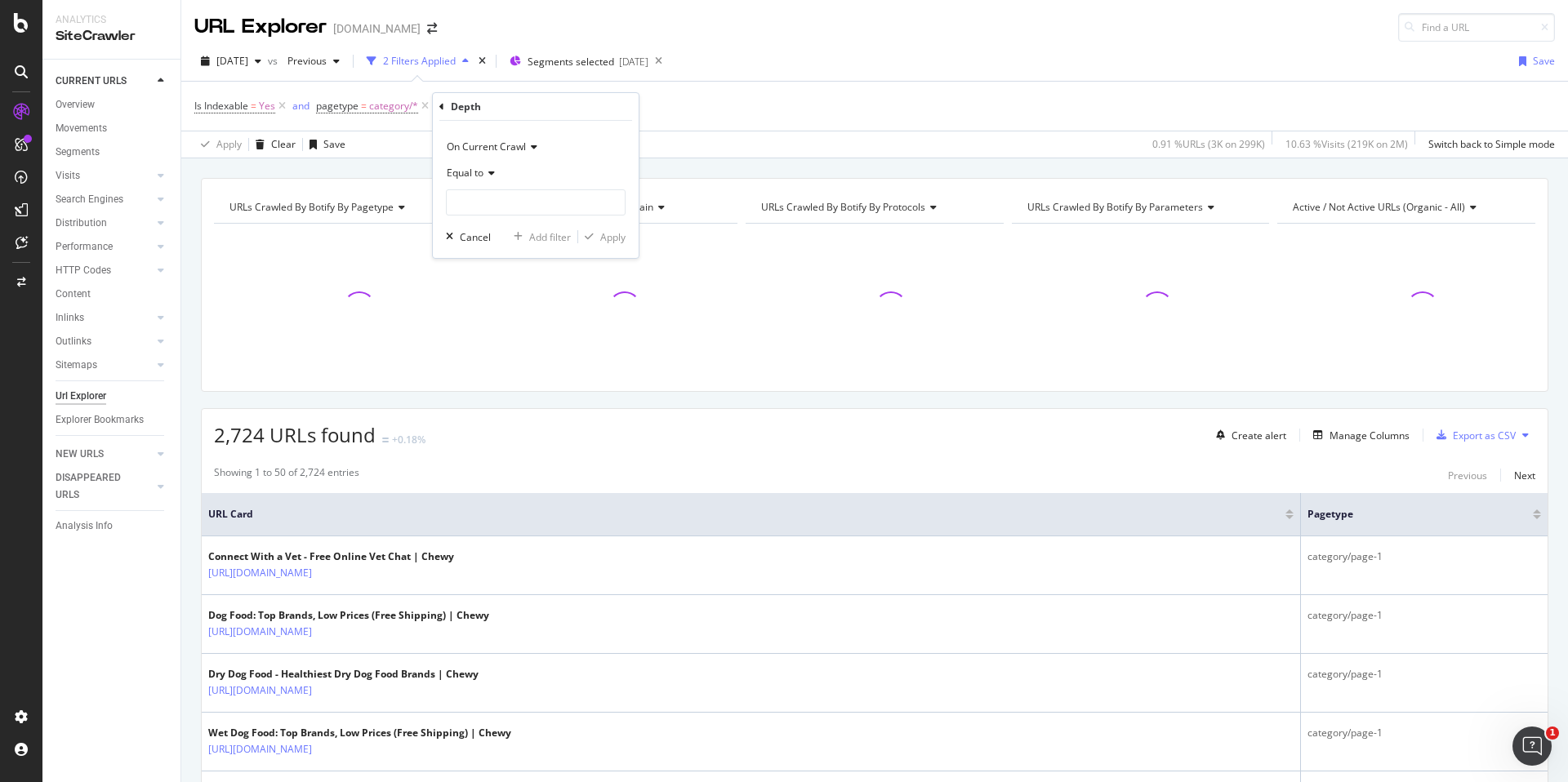
click at [485, 171] on icon at bounding box center [489, 173] width 11 height 10
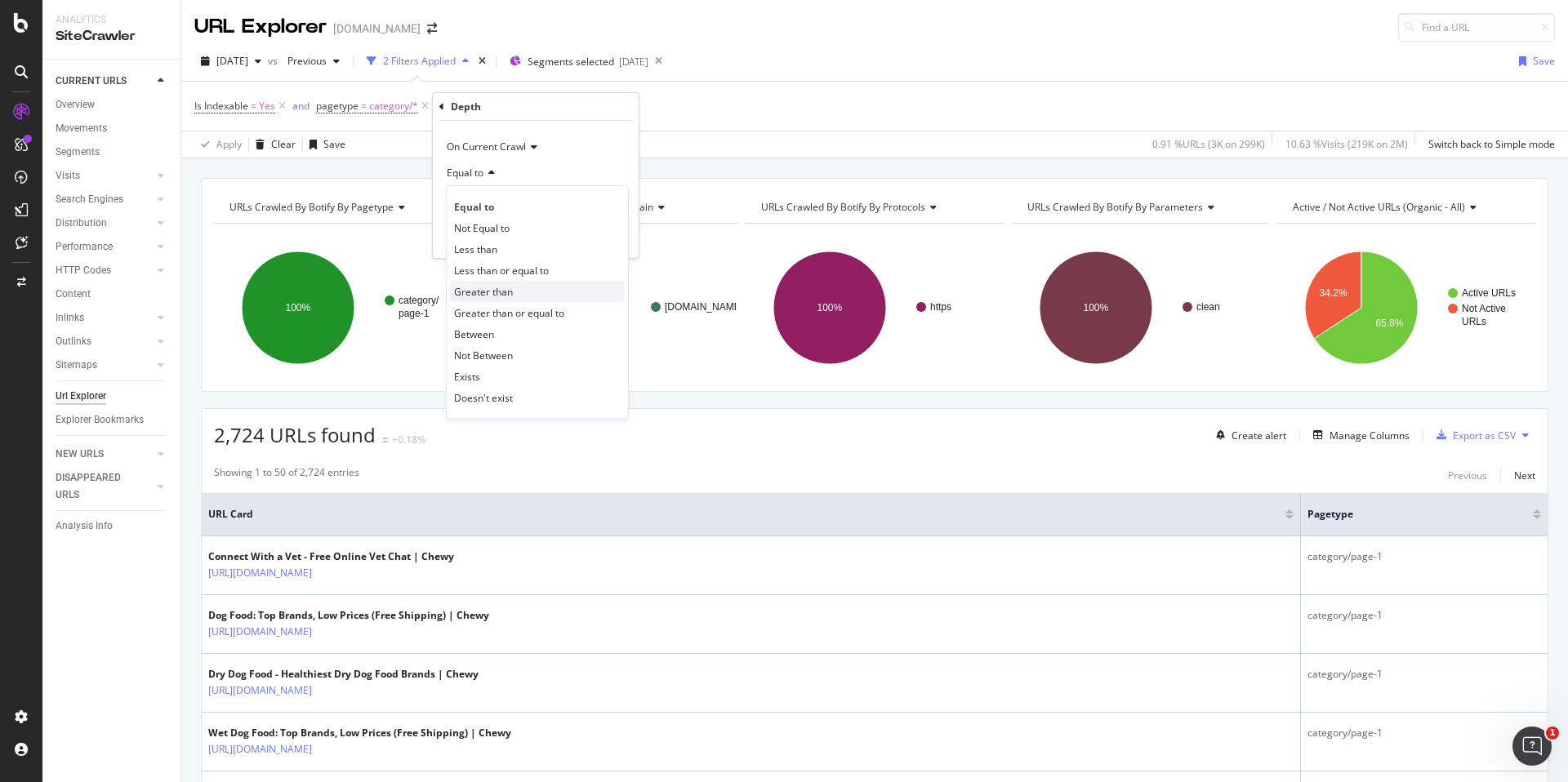
click at [487, 290] on span "Greater than" at bounding box center [483, 292] width 59 height 14
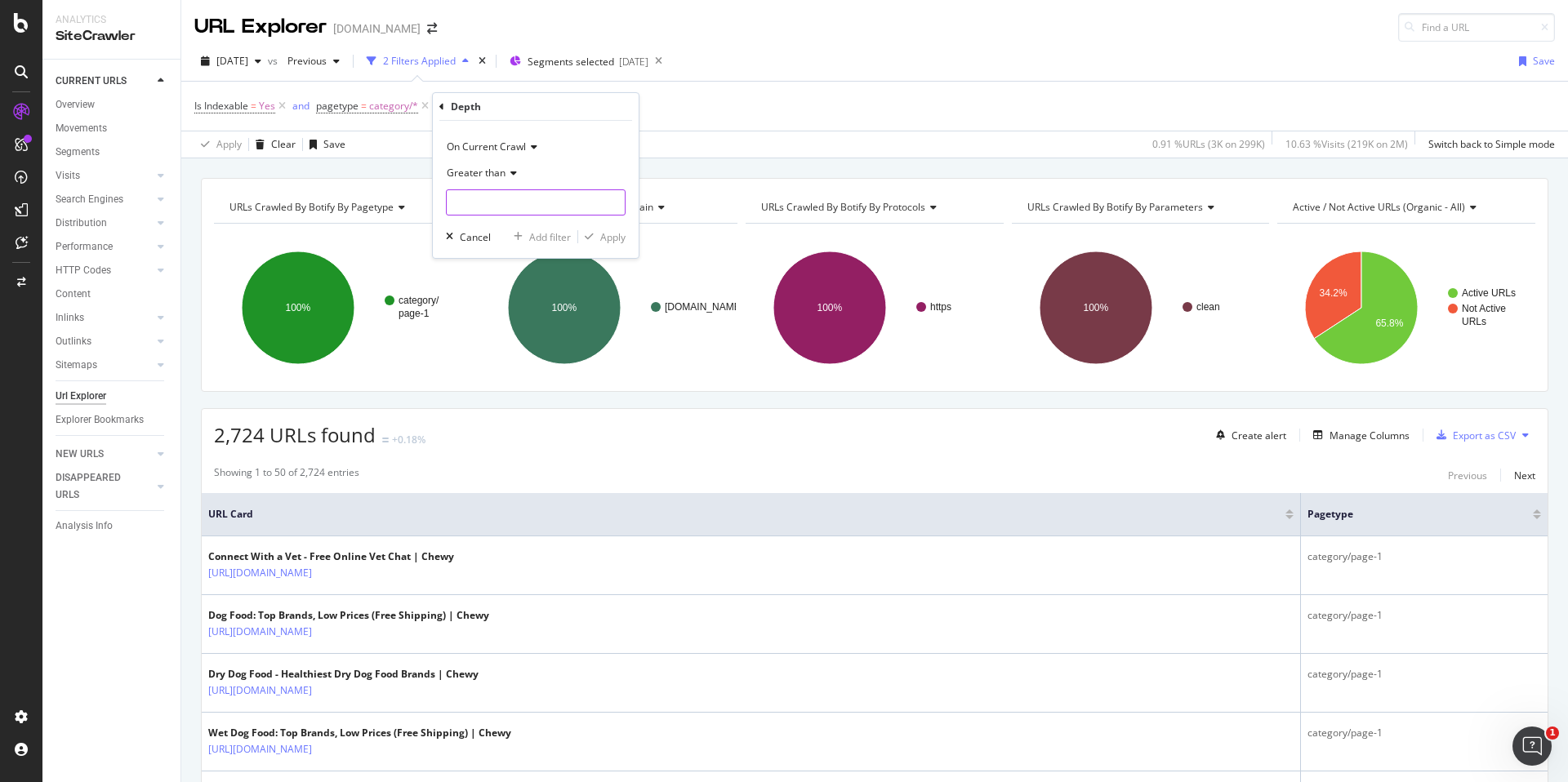
click at [516, 202] on input "number" at bounding box center [535, 202] width 180 height 26
type input "4"
click at [625, 232] on div "Apply" at bounding box center [612, 237] width 25 height 14
